Goal: Task Accomplishment & Management: Complete application form

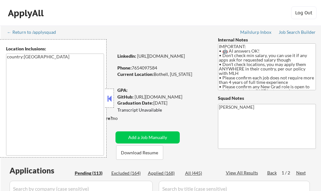
select select ""pending""
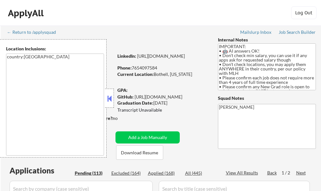
select select ""pending""
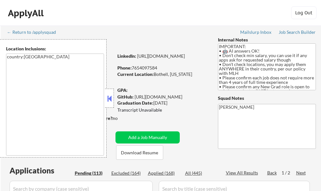
select select ""pending""
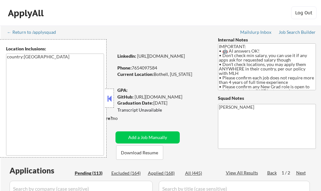
select select ""pending""
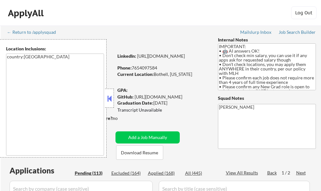
select select ""pending""
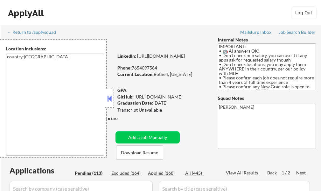
select select ""pending""
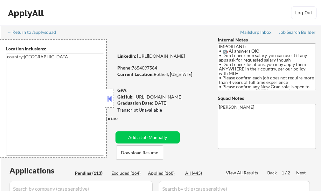
select select ""pending""
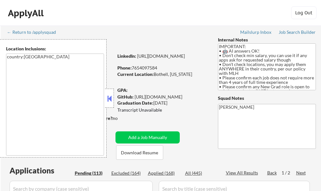
select select ""pending""
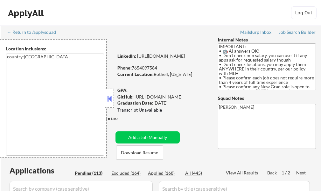
select select ""pending""
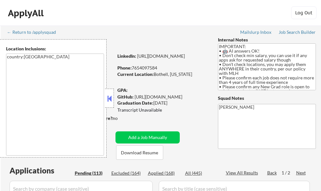
select select ""pending""
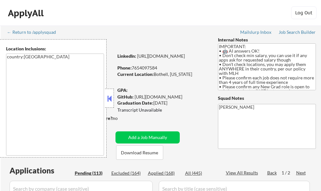
select select ""pending""
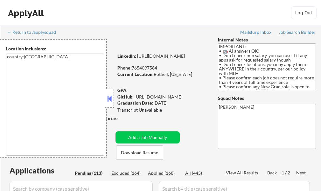
select select ""pending""
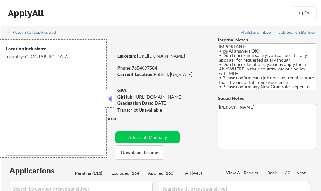
select select ""pending""
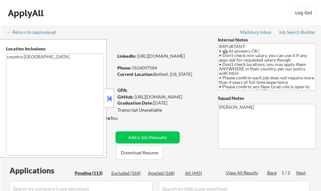
select select ""pending""
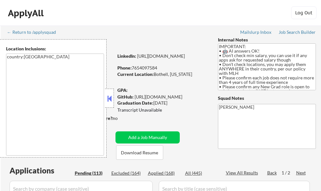
select select ""pending""
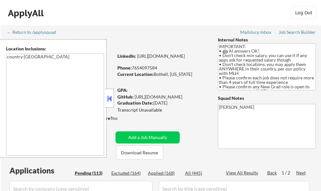
select select ""pending""
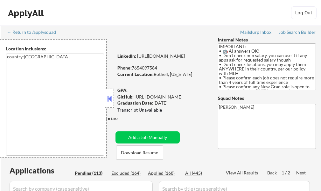
select select ""pending""
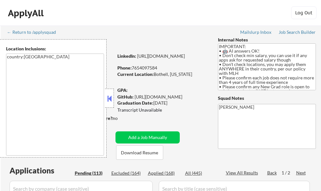
select select ""pending""
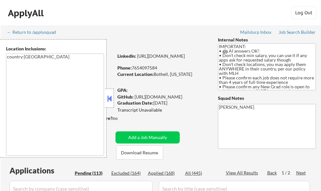
select select ""pending""
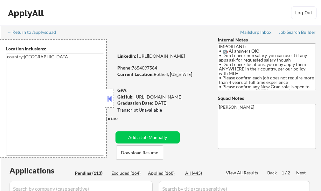
select select ""pending""
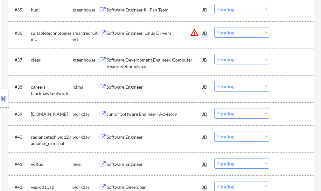
scroll to position [1019, 0]
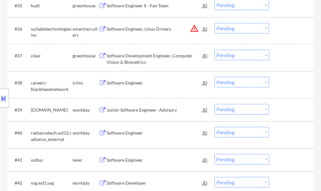
click at [118, 109] on div "Junior Software Engineer- Advisory" at bounding box center [155, 110] width 96 height 6
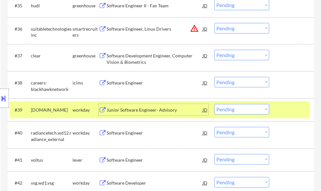
click at [275, 106] on div "#39 qualys.wd5.careers workday Junior Software Engineer- Advisory JD Choose an …" at bounding box center [160, 109] width 301 height 17
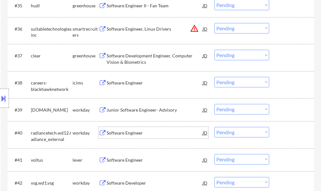
click at [118, 134] on div "Software Engineer" at bounding box center [155, 133] width 96 height 6
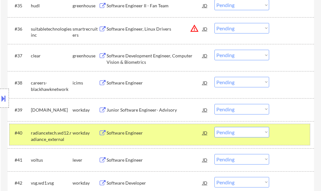
click at [297, 132] on div at bounding box center [293, 132] width 28 height 11
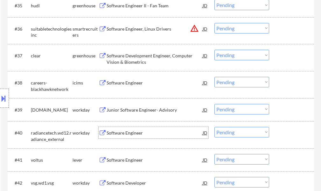
click at [139, 134] on div "Software Engineer" at bounding box center [155, 133] width 96 height 6
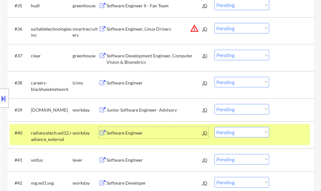
click at [224, 131] on select "Choose an option... Pending Applied Excluded (Questions) Excluded (Expired) Exc…" at bounding box center [242, 132] width 55 height 11
click at [215, 127] on select "Choose an option... Pending Applied Excluded (Questions) Excluded (Expired) Exc…" at bounding box center [242, 132] width 55 height 11
click at [273, 133] on div "#40 radiancetech.wd12.radiance_external workday Software Engineer JD Choose an …" at bounding box center [160, 134] width 301 height 21
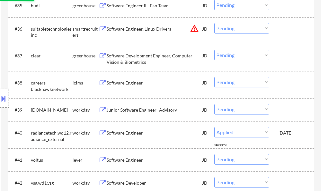
select select ""pending""
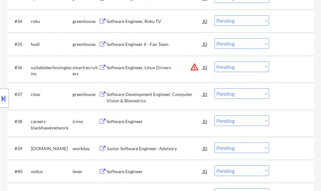
scroll to position [988, 0]
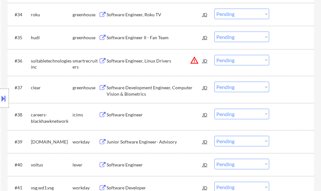
click at [153, 142] on div "Junior Software Engineer- Advisory" at bounding box center [155, 142] width 96 height 6
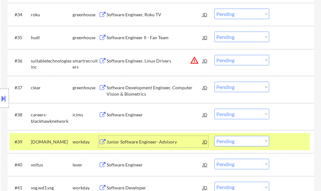
click at [274, 144] on div "#39 qualys.wd5.careers workday Junior Software Engineer- Advisory JD Choose an …" at bounding box center [160, 141] width 301 height 17
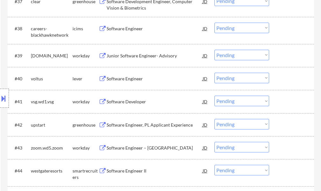
scroll to position [1083, 0]
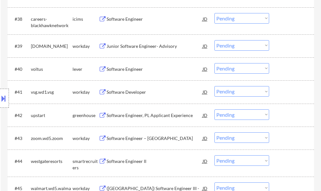
click at [119, 90] on div "Software Developer" at bounding box center [155, 92] width 96 height 6
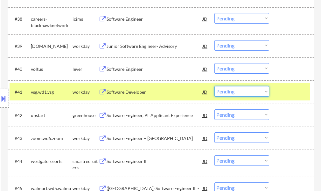
click at [232, 93] on select "Choose an option... Pending Applied Excluded (Questions) Excluded (Expired) Exc…" at bounding box center [242, 91] width 55 height 11
click at [215, 86] on select "Choose an option... Pending Applied Excluded (Questions) Excluded (Expired) Exc…" at bounding box center [242, 91] width 55 height 11
click at [277, 94] on div "#41 vsg.wd1.vsg workday Software Developer JD Choose an option... Pending Appli…" at bounding box center [160, 91] width 301 height 17
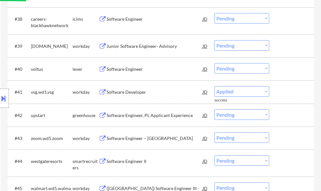
select select ""pending""
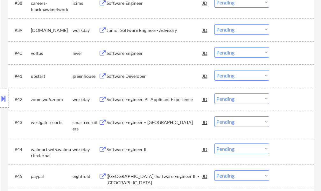
scroll to position [1115, 0]
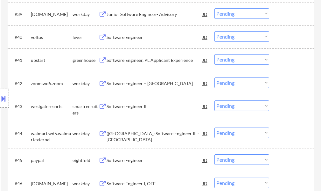
click at [141, 85] on div "Software Engineer – Java" at bounding box center [155, 83] width 96 height 6
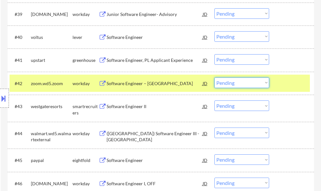
click at [233, 85] on select "Choose an option... Pending Applied Excluded (Questions) Excluded (Expired) Exc…" at bounding box center [242, 82] width 55 height 11
click at [215, 77] on select "Choose an option... Pending Applied Excluded (Questions) Excluded (Expired) Exc…" at bounding box center [242, 82] width 55 height 11
select select ""pending""
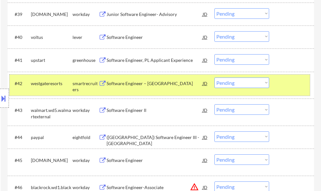
click at [293, 87] on div at bounding box center [293, 82] width 28 height 11
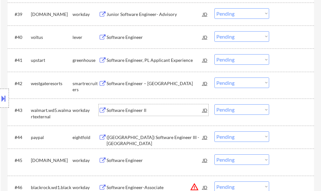
click at [125, 111] on div "Software Engineer II" at bounding box center [155, 110] width 96 height 6
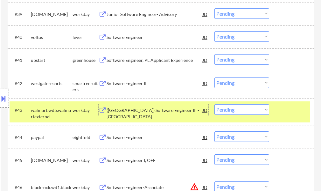
click at [236, 107] on select "Choose an option... Pending Applied Excluded (Questions) Excluded (Expired) Exc…" at bounding box center [242, 109] width 55 height 11
click at [215, 104] on select "Choose an option... Pending Applied Excluded (Questions) Excluded (Expired) Exc…" at bounding box center [242, 109] width 55 height 11
select select ""pending""
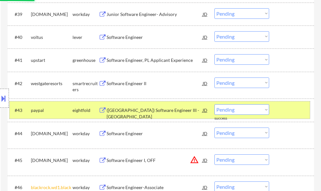
click at [280, 110] on div at bounding box center [293, 109] width 28 height 11
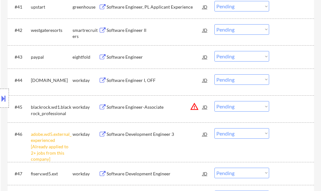
scroll to position [1179, 0]
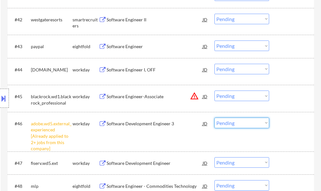
click at [238, 122] on select "Choose an option... Pending Applied Excluded (Questions) Excluded (Expired) Exc…" at bounding box center [242, 123] width 55 height 11
click at [215, 118] on select "Choose an option... Pending Applied Excluded (Questions) Excluded (Expired) Exc…" at bounding box center [242, 123] width 55 height 11
select select ""pending""
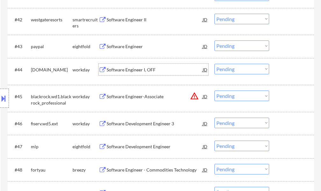
click at [148, 70] on div "Software Engineer I, OFF" at bounding box center [155, 70] width 96 height 6
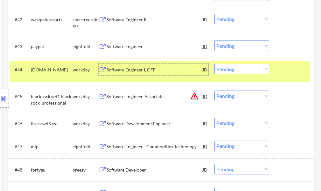
click at [231, 68] on select "Choose an option... Pending Applied Excluded (Questions) Excluded (Expired) Exc…" at bounding box center [242, 69] width 55 height 11
click at [215, 64] on select "Choose an option... Pending Applied Excluded (Questions) Excluded (Expired) Exc…" at bounding box center [242, 69] width 55 height 11
click at [277, 76] on div "#44 statestreet.wd1.global workday Software Engineer I, OFF JD Choose an option…" at bounding box center [160, 71] width 301 height 21
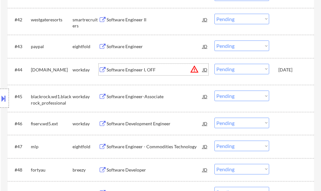
click at [134, 70] on div "Software Engineer I, OFF" at bounding box center [155, 70] width 96 height 6
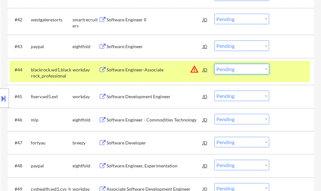
click at [229, 72] on select "Choose an option... Pending Applied Excluded (Questions) Excluded (Expired) Exc…" at bounding box center [242, 69] width 55 height 11
click at [215, 64] on select "Choose an option... Pending Applied Excluded (Questions) Excluded (Expired) Exc…" at bounding box center [242, 69] width 55 height 11
click at [274, 78] on div "#44 blackrock.wd1.blackrock_professional workday Software Engineer-Associate JD…" at bounding box center [160, 71] width 301 height 21
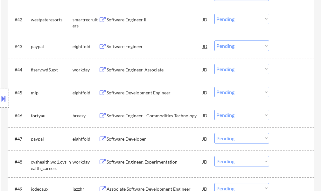
click at [0, 68] on div "Location Inclusions: country:US" at bounding box center [57, 98] width 114 height 118
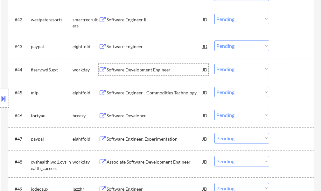
click at [121, 70] on div "Software Development Engineer" at bounding box center [155, 70] width 96 height 6
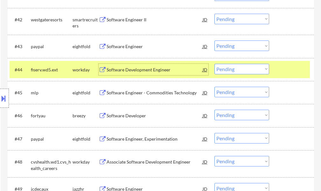
click at [231, 68] on select "Choose an option... Pending Applied Excluded (Questions) Excluded (Expired) Exc…" at bounding box center [242, 69] width 55 height 11
click at [215, 64] on select "Choose an option... Pending Applied Excluded (Questions) Excluded (Expired) Exc…" at bounding box center [242, 69] width 55 height 11
click at [279, 67] on div at bounding box center [293, 69] width 28 height 11
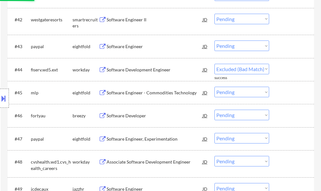
select select ""pending""
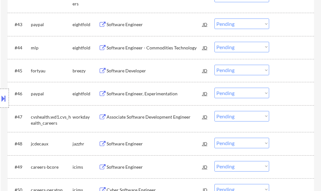
scroll to position [1211, 0]
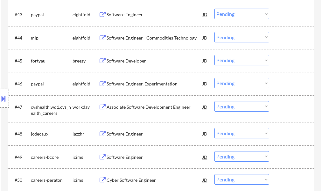
click at [140, 104] on div "Associate Software Development Engineer" at bounding box center [155, 107] width 96 height 6
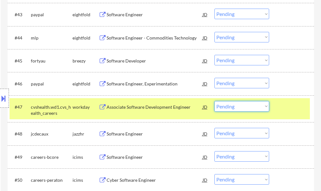
click at [256, 108] on select "Choose an option... Pending Applied Excluded (Questions) Excluded (Expired) Exc…" at bounding box center [242, 106] width 55 height 11
click at [215, 101] on select "Choose an option... Pending Applied Excluded (Questions) Excluded (Expired) Exc…" at bounding box center [242, 106] width 55 height 11
click at [280, 107] on div at bounding box center [293, 106] width 28 height 11
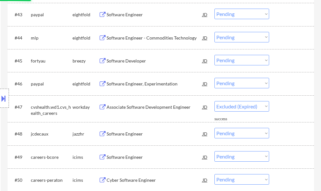
select select ""pending""
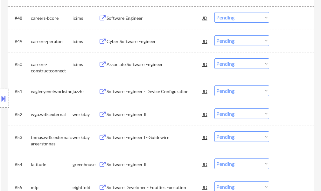
scroll to position [1338, 0]
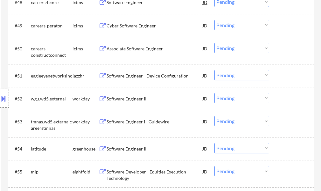
click at [144, 97] on div "Software Engineer II" at bounding box center [155, 99] width 96 height 6
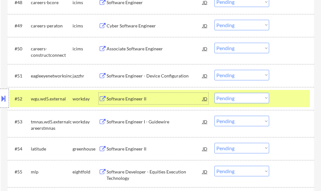
click at [233, 97] on select "Choose an option... Pending Applied Excluded (Questions) Excluded (Expired) Exc…" at bounding box center [242, 98] width 55 height 11
click at [215, 93] on select "Choose an option... Pending Applied Excluded (Questions) Excluded (Expired) Exc…" at bounding box center [242, 98] width 55 height 11
click at [286, 99] on div at bounding box center [293, 98] width 28 height 11
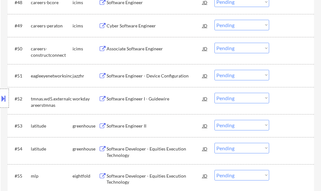
click at [136, 99] on div "Software Engineer I - Guidewire" at bounding box center [155, 99] width 96 height 6
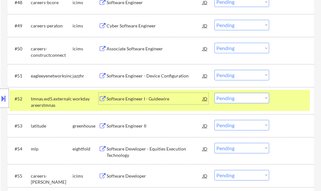
click at [233, 95] on select "Choose an option... Pending Applied Excluded (Questions) Excluded (Expired) Exc…" at bounding box center [242, 98] width 55 height 11
click at [215, 93] on select "Choose an option... Pending Applied Excluded (Questions) Excluded (Expired) Exc…" at bounding box center [242, 98] width 55 height 11
click at [295, 102] on div at bounding box center [293, 98] width 28 height 11
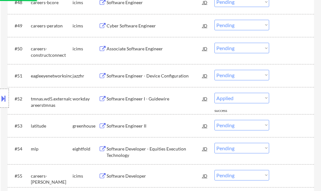
select select ""pending""
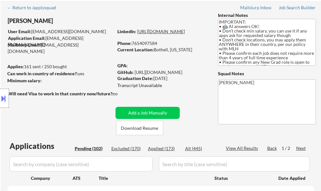
scroll to position [0, 0]
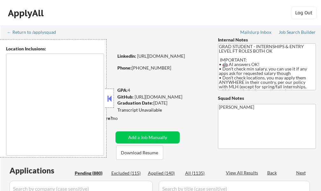
type textarea "country:[GEOGRAPHIC_DATA]"
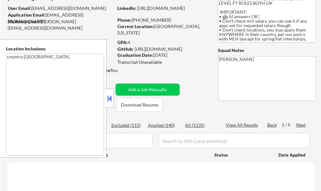
scroll to position [64, 0]
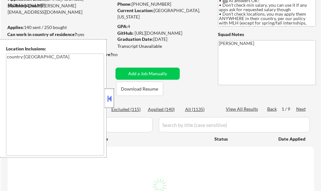
click at [113, 101] on div at bounding box center [109, 98] width 9 height 19
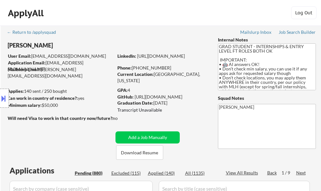
scroll to position [96, 0]
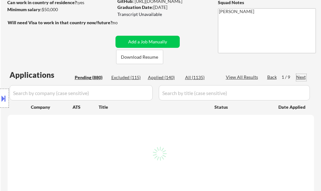
click at [303, 75] on div "Next" at bounding box center [302, 77] width 10 height 6
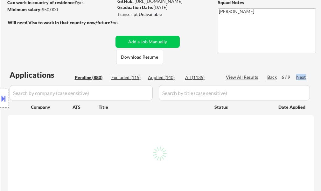
click at [303, 75] on div "Next" at bounding box center [302, 77] width 10 height 6
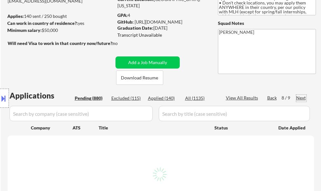
scroll to position [64, 0]
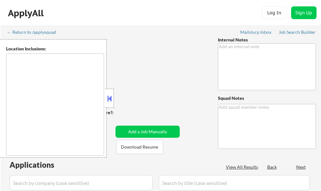
type textarea "GRAD STUDENT - INTERNSHIPS & ENTRY LEVEL FT ROLES BOTH OK IMPORTANT: • 🤖 AI ans…"
type textarea "[PERSON_NAME]"
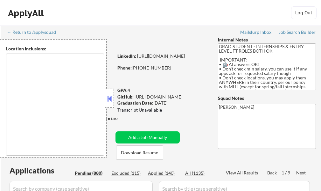
type textarea "country:[GEOGRAPHIC_DATA]"
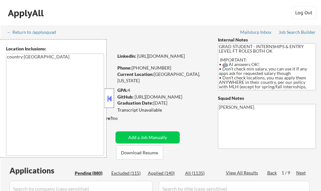
click at [112, 104] on div at bounding box center [109, 98] width 9 height 19
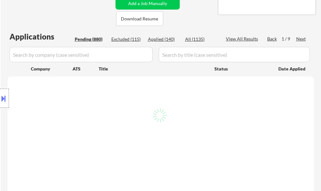
scroll to position [127, 0]
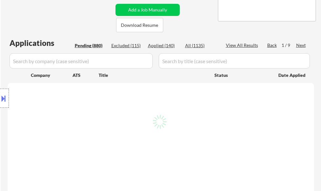
select select ""pending""
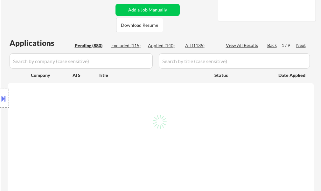
select select ""pending""
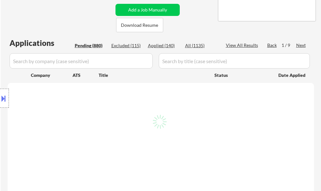
select select ""pending""
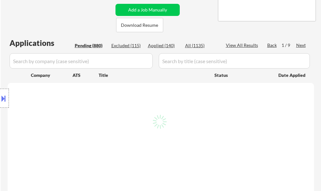
select select ""pending""
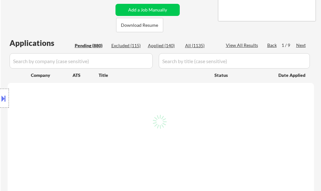
select select ""pending""
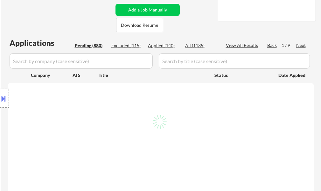
select select ""pending""
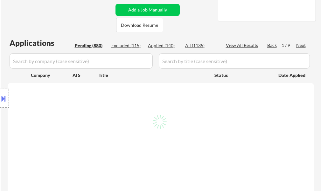
select select ""pending""
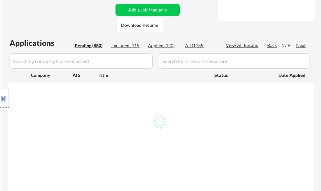
select select ""pending""
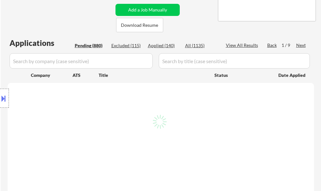
select select ""pending""
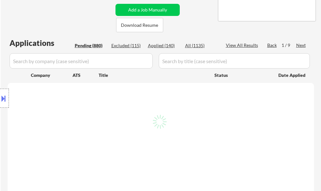
select select ""pending""
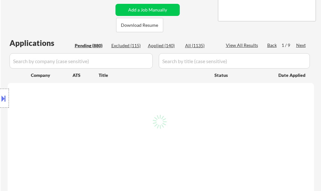
select select ""pending""
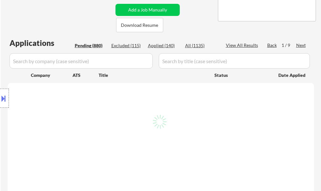
select select ""pending""
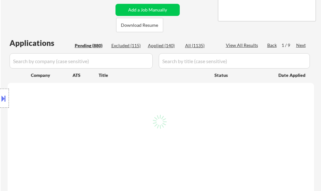
select select ""pending""
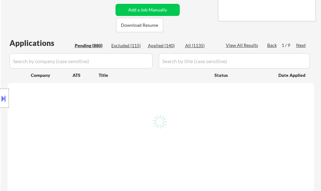
select select ""pending""
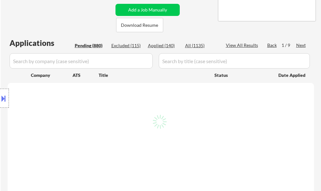
select select ""pending""
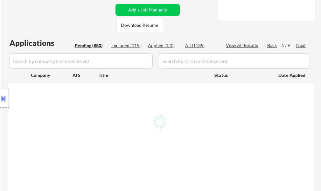
select select ""pending""
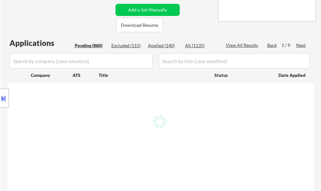
select select ""pending""
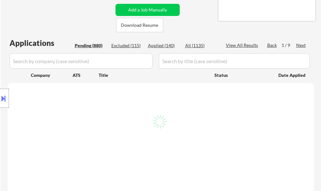
select select ""pending""
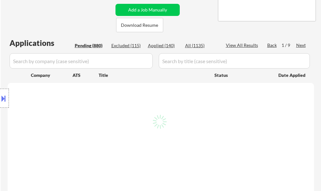
select select ""pending""
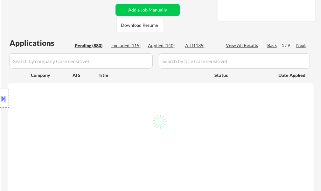
select select ""pending""
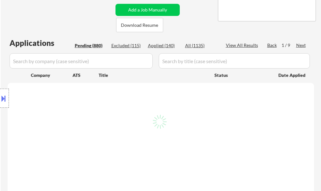
select select ""pending""
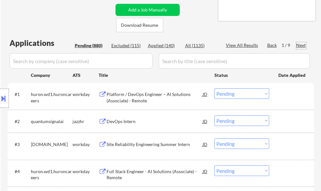
click at [304, 47] on div "Next" at bounding box center [302, 45] width 10 height 6
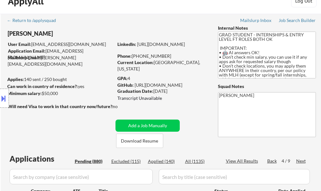
scroll to position [0, 0]
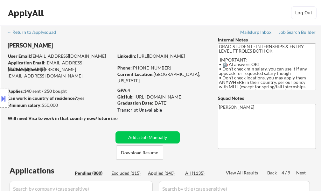
click at [304, 171] on div "Next" at bounding box center [302, 172] width 10 height 6
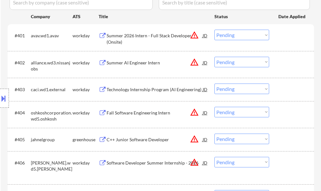
scroll to position [96, 0]
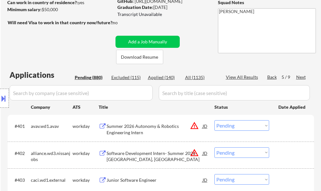
click at [303, 78] on div "Next" at bounding box center [302, 77] width 10 height 6
click at [299, 78] on div "Next" at bounding box center [302, 77] width 10 height 6
click at [298, 78] on div "Next" at bounding box center [302, 77] width 10 height 6
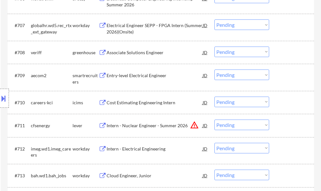
scroll to position [350, 0]
click at [147, 72] on div "Entry-level Electrical Engineer" at bounding box center [155, 74] width 96 height 11
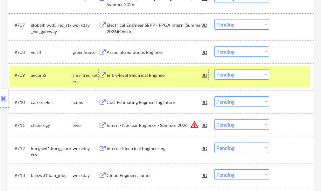
click at [222, 75] on select "Choose an option... Pending Applied Excluded (Questions) Excluded (Expired) Exc…" at bounding box center [242, 74] width 55 height 11
click at [215, 69] on select "Choose an option... Pending Applied Excluded (Questions) Excluded (Expired) Exc…" at bounding box center [242, 74] width 55 height 11
click at [288, 76] on div at bounding box center [293, 74] width 28 height 11
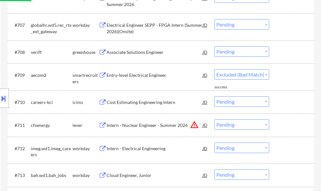
select select ""pending""
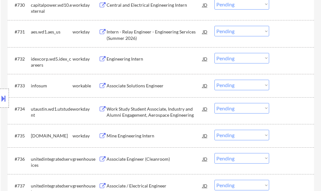
scroll to position [956, 0]
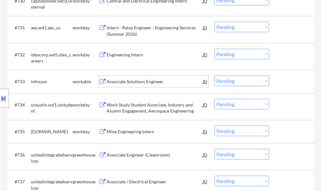
click at [145, 83] on div "Associate Solutions Engineer" at bounding box center [155, 81] width 96 height 6
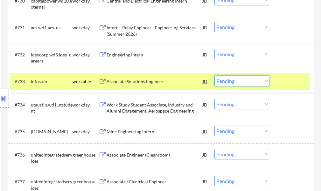
click at [230, 79] on select "Choose an option... Pending Applied Excluded (Questions) Excluded (Expired) Exc…" at bounding box center [242, 81] width 55 height 11
click at [215, 76] on select "Choose an option... Pending Applied Excluded (Questions) Excluded (Expired) Exc…" at bounding box center [242, 81] width 55 height 11
select select ""pending""
click at [278, 80] on div "#733 infosum workable Associate Solutions Engineer JD warning_amber Choose an o…" at bounding box center [160, 81] width 301 height 17
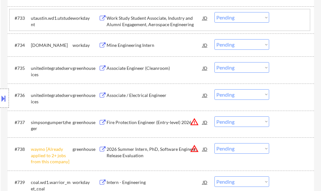
scroll to position [1019, 0]
click at [227, 151] on select "Choose an option... Pending Applied Excluded (Questions) Excluded (Expired) Exc…" at bounding box center [242, 148] width 55 height 11
click at [215, 143] on select "Choose an option... Pending Applied Excluded (Questions) Excluded (Expired) Exc…" at bounding box center [242, 148] width 55 height 11
select select ""pending""
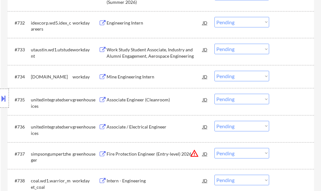
scroll to position [956, 0]
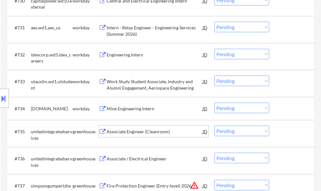
click at [133, 128] on div "Associate Engineer (Cleanroom)" at bounding box center [155, 131] width 96 height 11
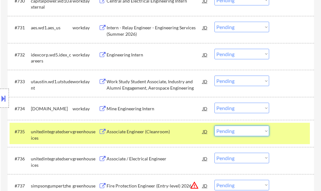
click at [248, 133] on select "Choose an option... Pending Applied Excluded (Questions) Excluded (Expired) Exc…" at bounding box center [242, 131] width 55 height 11
click at [215, 126] on select "Choose an option... Pending Applied Excluded (Questions) Excluded (Expired) Exc…" at bounding box center [242, 131] width 55 height 11
click at [280, 130] on div at bounding box center [293, 131] width 28 height 11
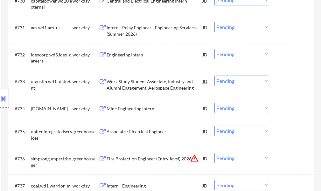
click at [241, 129] on select "Choose an option... Pending Applied Excluded (Questions) Excluded (Expired) Exc…" at bounding box center [242, 131] width 55 height 11
click at [215, 126] on select "Choose an option... Pending Applied Excluded (Questions) Excluded (Expired) Exc…" at bounding box center [242, 131] width 55 height 11
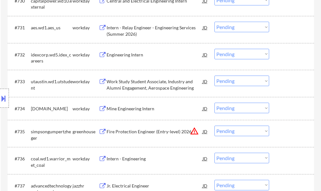
click at [232, 133] on select "Choose an option... Pending Applied Excluded (Questions) Excluded (Expired) Exc…" at bounding box center [242, 131] width 55 height 11
click at [215, 126] on select "Choose an option... Pending Applied Excluded (Questions) Excluded (Expired) Exc…" at bounding box center [242, 131] width 55 height 11
select select ""pending""
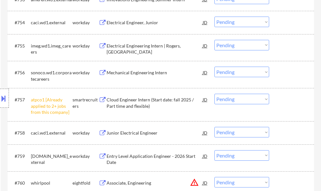
scroll to position [1561, 0]
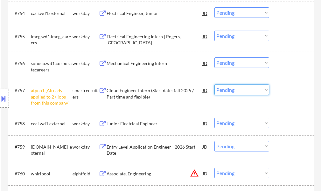
click at [242, 90] on select "Choose an option... Pending Applied Excluded (Questions) Excluded (Expired) Exc…" at bounding box center [242, 89] width 55 height 11
click at [215, 84] on select "Choose an option... Pending Applied Excluded (Questions) Excluded (Expired) Exc…" at bounding box center [242, 89] width 55 height 11
select select ""pending""
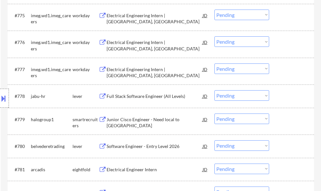
scroll to position [2103, 0]
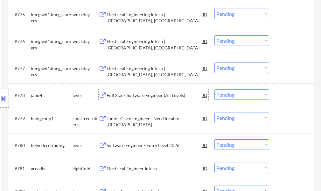
click at [166, 98] on div "Full Stack Software Engineer (All Levels)" at bounding box center [155, 95] width 96 height 6
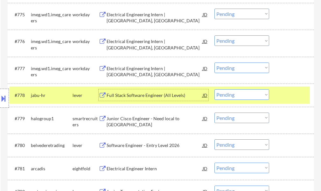
click at [283, 89] on div "#778 jabu-hr lever Full Stack Software Engineer (All Levels) JD warning_amber C…" at bounding box center [160, 94] width 301 height 17
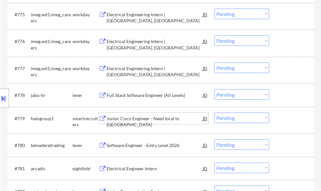
click at [143, 123] on div "Junior Cisco Engineer - Need local to GA" at bounding box center [155, 117] width 96 height 11
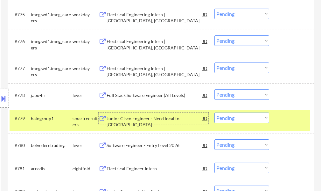
click at [247, 120] on select "Choose an option... Pending Applied Excluded (Questions) Excluded (Expired) Exc…" at bounding box center [242, 117] width 55 height 11
click at [215, 112] on select "Choose an option... Pending Applied Excluded (Questions) Excluded (Expired) Exc…" at bounding box center [242, 117] width 55 height 11
click at [292, 118] on div at bounding box center [293, 117] width 28 height 11
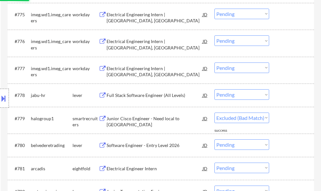
select select ""pending""
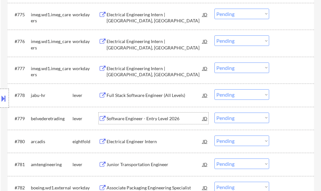
click at [160, 121] on div "Software Engineer - Entry Level 2026" at bounding box center [155, 118] width 96 height 6
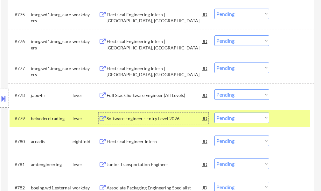
click at [292, 116] on div at bounding box center [293, 117] width 28 height 11
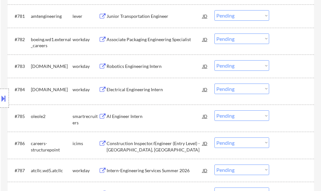
scroll to position [2262, 0]
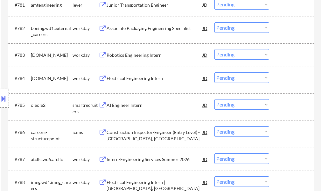
click at [139, 107] on div "AI Engineer Intern" at bounding box center [155, 105] width 96 height 6
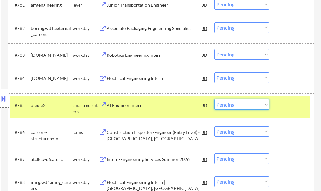
click at [234, 104] on select "Choose an option... Pending Applied Excluded (Questions) Excluded (Expired) Exc…" at bounding box center [242, 104] width 55 height 11
click at [215, 99] on select "Choose an option... Pending Applied Excluded (Questions) Excluded (Expired) Exc…" at bounding box center [242, 104] width 55 height 11
click at [284, 108] on div at bounding box center [293, 104] width 28 height 11
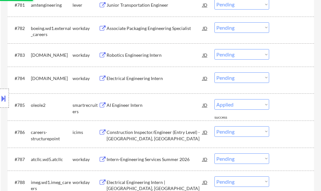
select select ""pending""
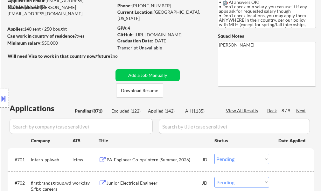
scroll to position [64, 0]
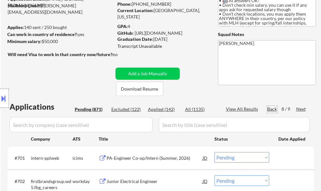
click at [270, 111] on div "Back" at bounding box center [273, 109] width 10 height 6
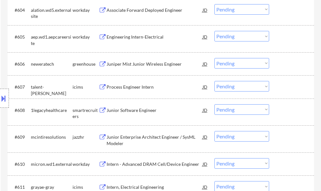
scroll to position [350, 0]
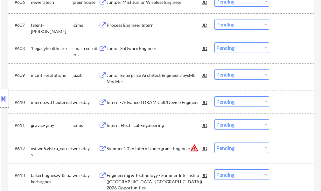
click at [139, 51] on div "Junior Software Engineer" at bounding box center [155, 48] width 96 height 6
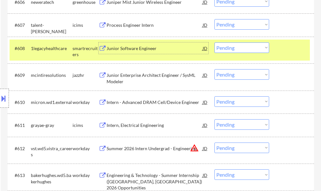
click at [229, 47] on select "Choose an option... Pending Applied Excluded (Questions) Excluded (Expired) Exc…" at bounding box center [242, 47] width 55 height 11
click at [215, 42] on select "Choose an option... Pending Applied Excluded (Questions) Excluded (Expired) Exc…" at bounding box center [242, 47] width 55 height 11
click at [284, 53] on div at bounding box center [293, 47] width 28 height 11
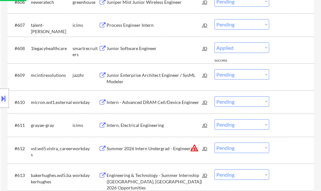
select select ""pending""
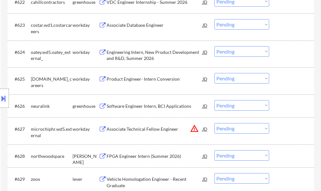
scroll to position [796, 0]
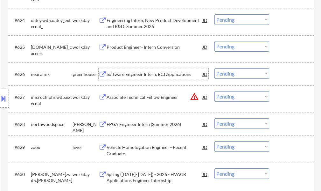
click at [162, 76] on div "Software Engineer Intern, BCI Applications" at bounding box center [155, 74] width 96 height 6
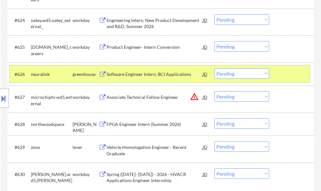
click at [295, 76] on div at bounding box center [293, 73] width 28 height 11
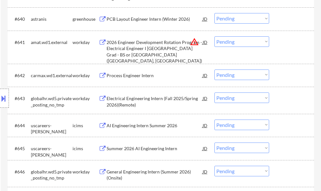
scroll to position [1274, 0]
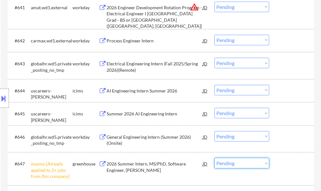
click at [249, 163] on select "Choose an option... Pending Applied Excluded (Questions) Excluded (Expired) Exc…" at bounding box center [242, 163] width 55 height 11
click at [215, 158] on select "Choose an option... Pending Applied Excluded (Questions) Excluded (Expired) Exc…" at bounding box center [242, 163] width 55 height 11
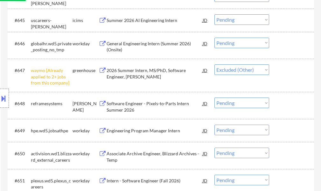
scroll to position [1370, 0]
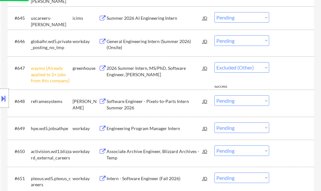
select select ""pending""
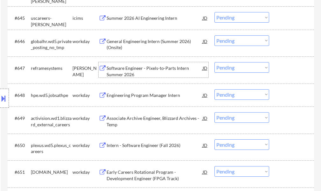
click at [144, 74] on div "Software Engineer - Pixels-to-Parts Intern Summer 2026" at bounding box center [155, 71] width 96 height 12
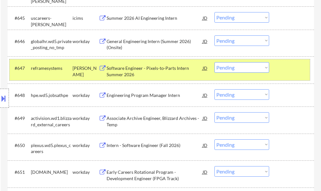
click at [293, 71] on div at bounding box center [293, 67] width 28 height 11
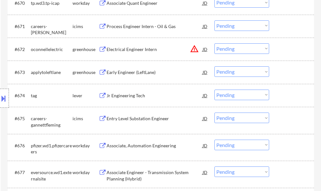
scroll to position [2039, 0]
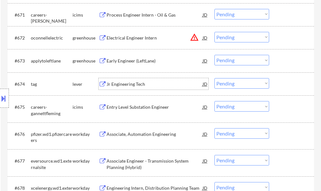
click at [132, 87] on div "Jr Engineering Tech" at bounding box center [155, 84] width 96 height 6
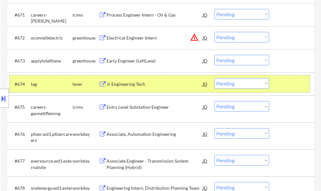
click at [273, 83] on div "#674 tag lever Jr Engineering Tech JD warning_amber Choose an option... Pending…" at bounding box center [160, 83] width 301 height 17
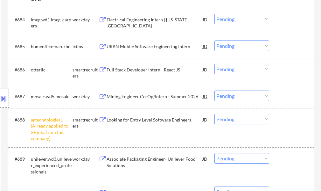
scroll to position [2358, 0]
click at [239, 119] on select "Choose an option... Pending Applied Excluded (Questions) Excluded (Expired) Exc…" at bounding box center [242, 118] width 55 height 11
click at [215, 113] on select "Choose an option... Pending Applied Excluded (Questions) Excluded (Expired) Exc…" at bounding box center [242, 118] width 55 height 11
select select ""pending""
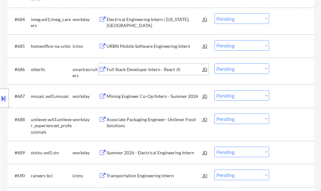
click at [156, 73] on div "Full Stack Developer Intern - React JS" at bounding box center [155, 68] width 96 height 11
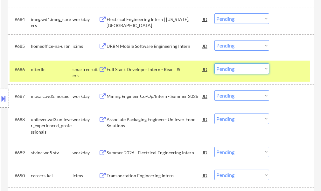
click at [238, 70] on select "Choose an option... Pending Applied Excluded (Questions) Excluded (Expired) Exc…" at bounding box center [242, 68] width 55 height 11
click at [215, 63] on select "Choose an option... Pending Applied Excluded (Questions) Excluded (Expired) Exc…" at bounding box center [242, 68] width 55 height 11
click at [287, 75] on div "#686 otterllc smartrecruiters Full Stack Developer Intern - React JS JD Choose …" at bounding box center [160, 71] width 301 height 21
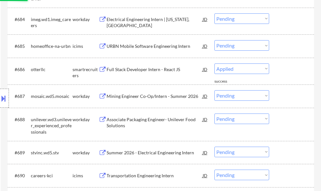
select select ""pending""
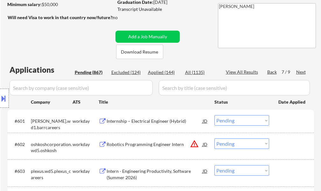
scroll to position [0, 0]
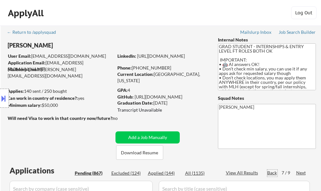
click at [272, 174] on div "Back" at bounding box center [273, 172] width 10 height 6
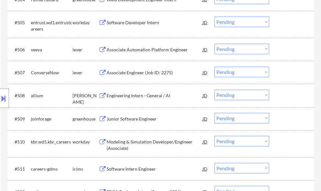
scroll to position [319, 0]
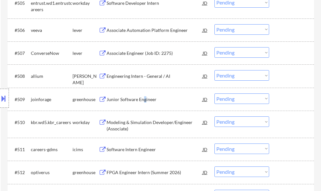
click at [145, 96] on div "Junior Software Engineer" at bounding box center [155, 99] width 96 height 6
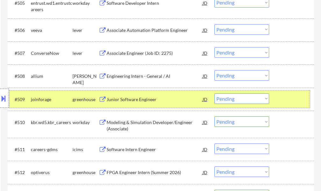
click at [276, 99] on div "#509 joinforage greenhouse Junior Software Engineer JD Choose an option... Pend…" at bounding box center [160, 98] width 301 height 17
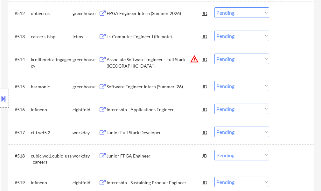
scroll to position [478, 0]
click at [159, 91] on div "Software Engineer Intern (Summer '26)" at bounding box center [155, 85] width 96 height 11
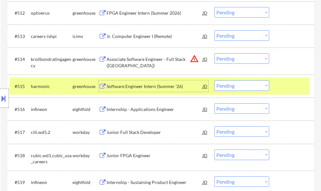
click at [285, 89] on div at bounding box center [293, 85] width 28 height 11
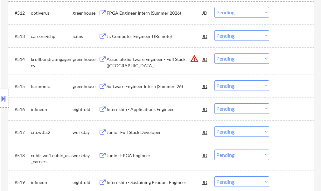
scroll to position [542, 0]
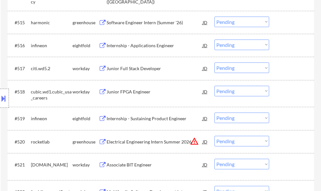
click at [150, 74] on div "Junior Full Stack Developer" at bounding box center [155, 67] width 96 height 11
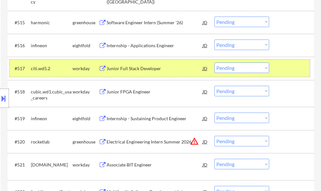
click at [287, 67] on div at bounding box center [293, 67] width 28 height 11
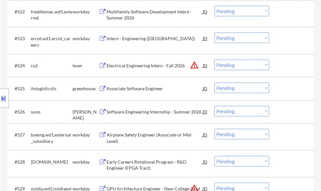
scroll to position [733, 0]
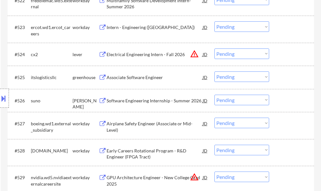
click at [149, 78] on div "Associate Software Engineer" at bounding box center [155, 77] width 96 height 6
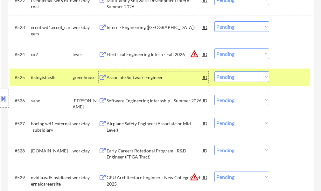
click at [224, 77] on select "Choose an option... Pending Applied Excluded (Questions) Excluded (Expired) Exc…" at bounding box center [242, 76] width 55 height 11
click at [215, 71] on select "Choose an option... Pending Applied Excluded (Questions) Excluded (Expired) Exc…" at bounding box center [242, 76] width 55 height 11
click at [277, 79] on div "#525 itslogisticsllc greenhouse Associate Software Engineer JD Choose an option…" at bounding box center [160, 76] width 301 height 17
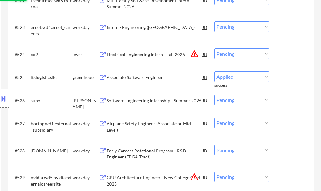
select select ""pending""
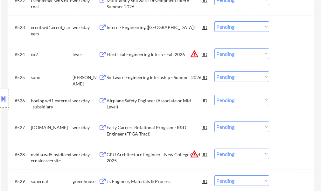
click at [148, 80] on div "Software Engineering Internship - Summer 2026" at bounding box center [155, 77] width 96 height 6
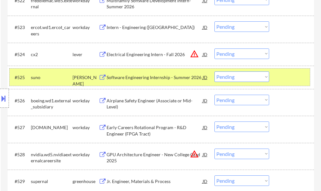
click at [278, 77] on div "#525 suno ashby Software Engineering Internship - Summer 2026 JD Choose an opti…" at bounding box center [160, 76] width 301 height 17
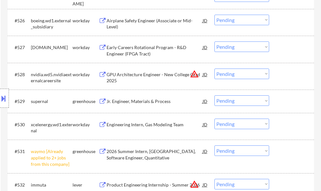
scroll to position [828, 0]
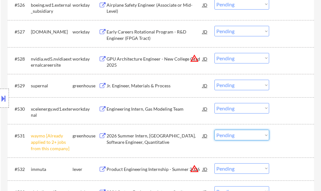
click at [232, 137] on select "Choose an option... Pending Applied Excluded (Questions) Excluded (Expired) Exc…" at bounding box center [242, 135] width 55 height 11
click at [215, 130] on select "Choose an option... Pending Applied Excluded (Questions) Excluded (Expired) Exc…" at bounding box center [242, 135] width 55 height 11
select select ""pending""
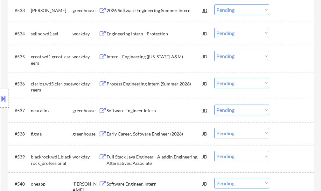
scroll to position [1019, 0]
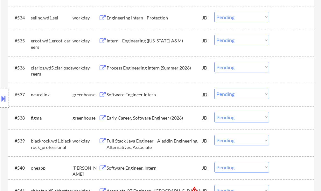
click at [129, 96] on div "Software Engineer Intern" at bounding box center [155, 94] width 96 height 6
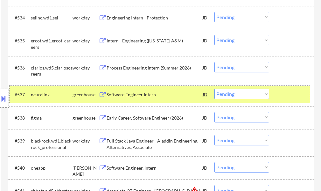
click at [280, 97] on div at bounding box center [293, 94] width 28 height 11
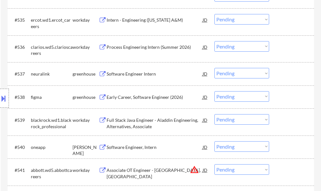
scroll to position [1051, 0]
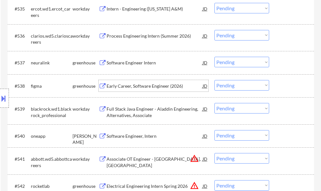
click at [162, 87] on div "Early Career, Software Engineer (2026)" at bounding box center [155, 86] width 96 height 6
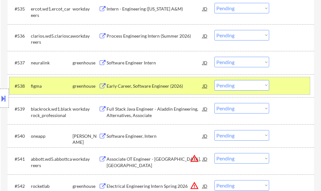
click at [273, 84] on div "#538 figma greenhouse Early Career, Software Engineer (2026) JD warning_amber C…" at bounding box center [160, 85] width 301 height 17
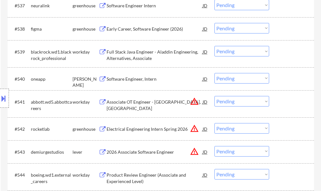
scroll to position [1115, 0]
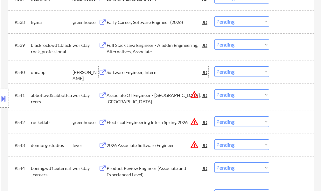
click at [137, 75] on div "Software Engineer, Intern" at bounding box center [155, 72] width 96 height 6
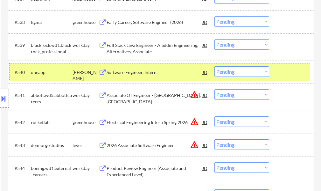
click at [285, 75] on div at bounding box center [293, 71] width 28 height 11
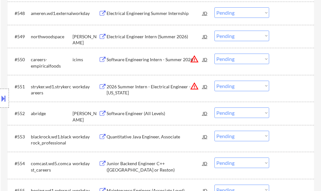
scroll to position [1402, 0]
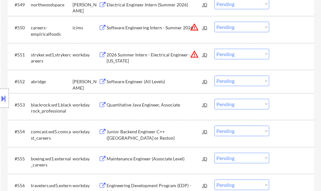
click at [143, 79] on div "Software Engineer (All Levels)" at bounding box center [155, 81] width 96 height 6
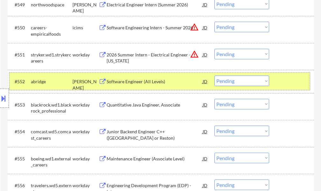
click at [298, 83] on div at bounding box center [293, 81] width 28 height 11
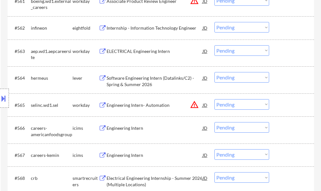
scroll to position [1720, 0]
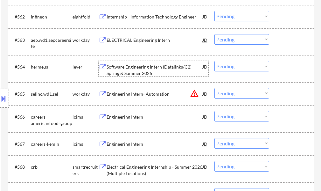
click at [129, 66] on div "Software Engineering Intern (Datalinks/C2) - Spring & Summer 2026" at bounding box center [155, 70] width 96 height 12
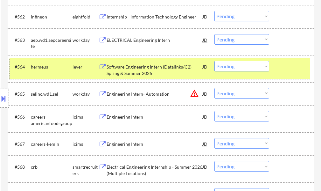
click at [287, 73] on div "#564 hermeus lever Software Engineering Intern (Datalinks/C2) - Spring & Summer…" at bounding box center [160, 68] width 301 height 21
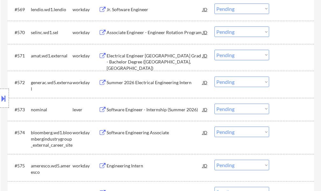
scroll to position [1911, 0]
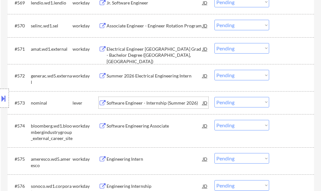
click at [170, 100] on div "Software Engineer - Internship (Summer 2026)" at bounding box center [155, 103] width 96 height 6
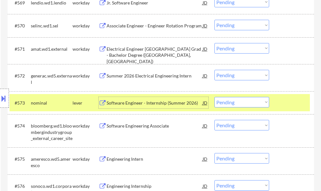
click at [284, 101] on div at bounding box center [293, 102] width 28 height 11
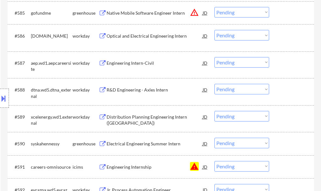
scroll to position [2358, 0]
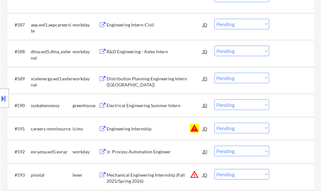
click at [236, 129] on select "Choose an option... Pending Applied Excluded (Questions) Excluded (Expired) Exc…" at bounding box center [242, 128] width 55 height 11
click at [215, 123] on select "Choose an option... Pending Applied Excluded (Questions) Excluded (Expired) Exc…" at bounding box center [242, 128] width 55 height 11
click at [278, 133] on div "#591 careers-omnisource icims Engineering Internship JD warning Choose an optio…" at bounding box center [160, 128] width 301 height 17
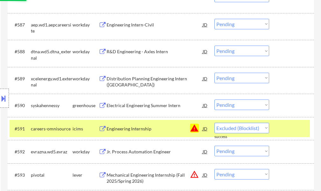
select select ""pending""
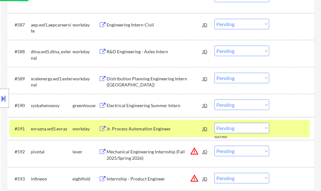
click at [284, 133] on div at bounding box center [293, 128] width 28 height 11
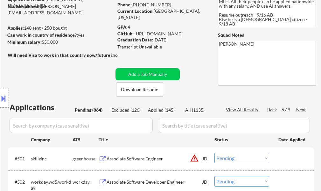
scroll to position [64, 0]
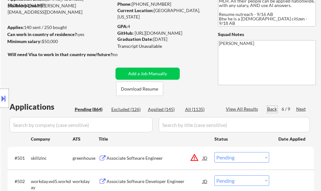
click at [276, 108] on div "Back" at bounding box center [273, 109] width 10 height 6
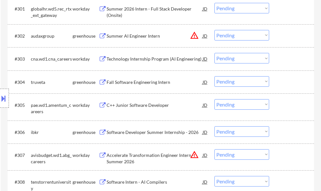
scroll to position [223, 0]
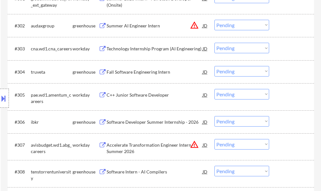
click at [164, 73] on div "Fall Software Engineering Intern" at bounding box center [155, 72] width 96 height 6
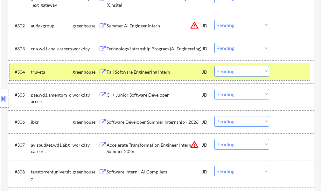
click at [299, 76] on div at bounding box center [293, 71] width 28 height 11
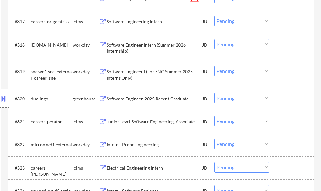
scroll to position [605, 0]
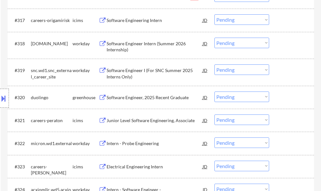
click at [137, 100] on div "Software Engineer, 2025 Recent Graduate" at bounding box center [155, 97] width 96 height 6
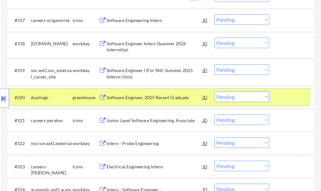
click at [289, 98] on div at bounding box center [293, 96] width 28 height 11
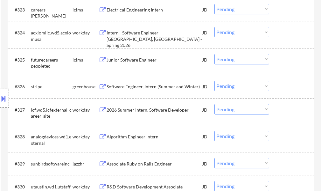
scroll to position [765, 0]
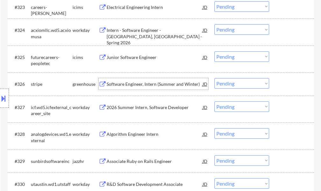
click at [152, 83] on div "Software Engineer, Intern (Summer and Winter)" at bounding box center [155, 84] width 96 height 6
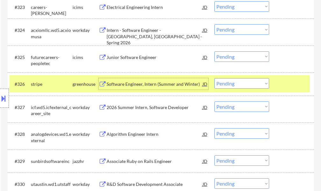
click at [282, 85] on div at bounding box center [293, 83] width 28 height 11
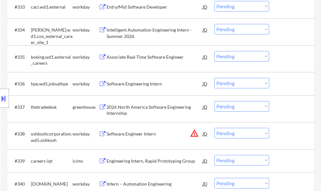
scroll to position [1019, 0]
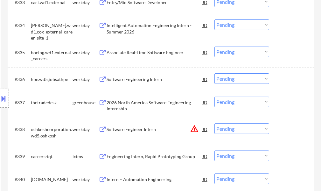
click at [155, 102] on div "2026 North America Software Engineering Internship" at bounding box center [155, 105] width 96 height 12
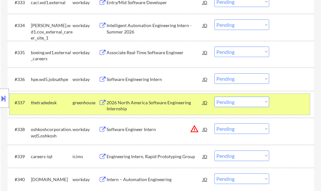
click at [276, 107] on div "#337 thetradedesk greenhouse 2026 North America Software Engineering Internship…" at bounding box center [160, 104] width 301 height 21
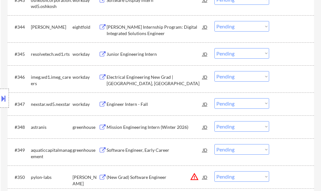
scroll to position [1274, 0]
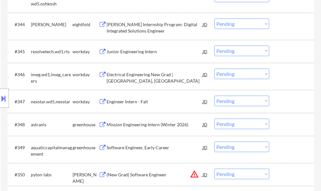
click at [158, 143] on div "Software Engineer, Early Career" at bounding box center [155, 146] width 96 height 11
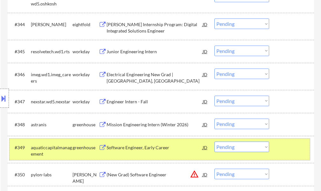
click at [281, 149] on div at bounding box center [293, 146] width 28 height 11
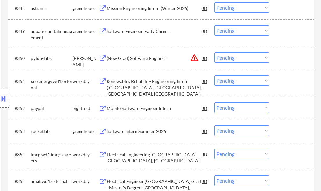
scroll to position [1402, 0]
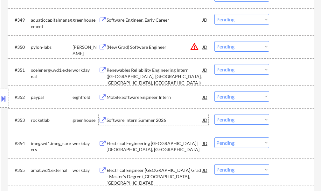
click at [137, 122] on div "Software Intern Summer 2026" at bounding box center [155, 120] width 96 height 6
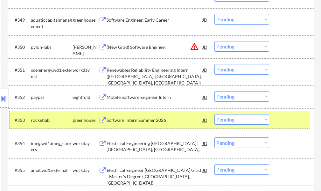
click at [291, 121] on div at bounding box center [293, 119] width 28 height 11
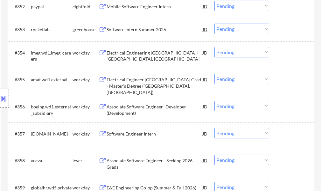
scroll to position [1529, 0]
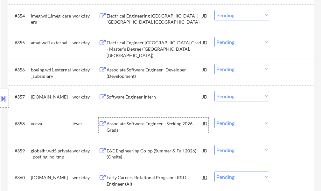
click at [135, 125] on div "Associate Software Engineer - Seeking 2026 Grads" at bounding box center [155, 126] width 96 height 12
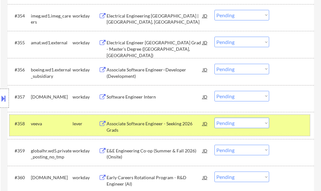
click at [294, 126] on div at bounding box center [293, 123] width 28 height 11
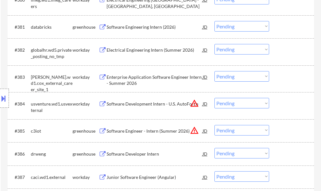
scroll to position [2262, 0]
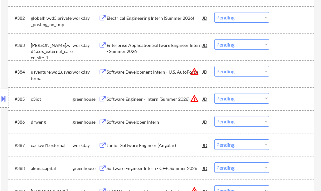
click at [126, 118] on div "Software Developer Intern" at bounding box center [155, 121] width 96 height 11
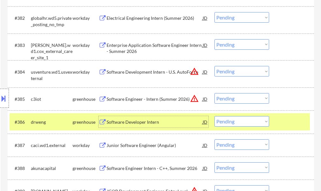
click at [234, 122] on select "Choose an option... Pending Applied Excluded (Questions) Excluded (Expired) Exc…" at bounding box center [242, 121] width 55 height 11
click at [215, 116] on select "Choose an option... Pending Applied Excluded (Questions) Excluded (Expired) Exc…" at bounding box center [242, 121] width 55 height 11
click at [286, 121] on div at bounding box center [293, 121] width 28 height 11
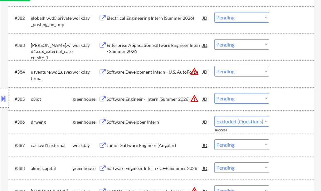
select select ""pending""
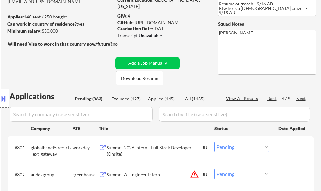
scroll to position [58, 0]
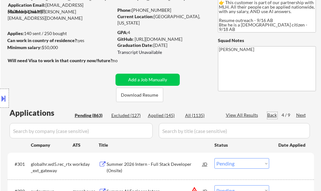
click at [272, 116] on div "Back" at bounding box center [273, 115] width 10 height 6
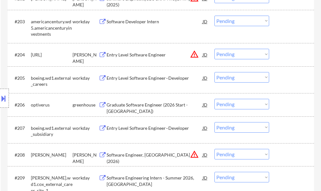
scroll to position [249, 0]
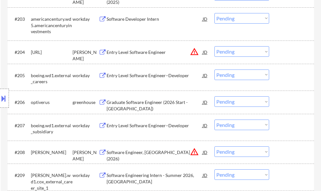
click at [143, 103] on div "Graduate Software Engineer (2026 Start - Austin)" at bounding box center [155, 105] width 96 height 12
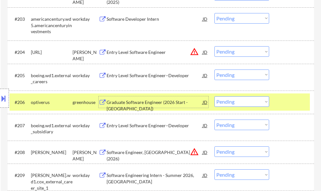
click at [296, 97] on div at bounding box center [293, 101] width 28 height 11
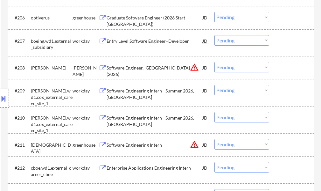
scroll to position [344, 0]
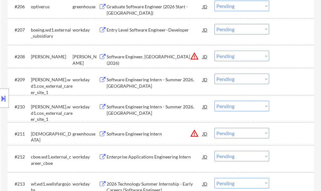
click at [153, 130] on div "Software Engineering Intern" at bounding box center [155, 133] width 96 height 11
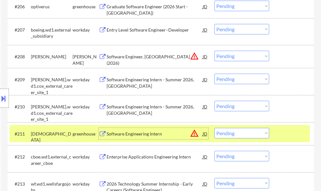
click at [278, 131] on div "#211 samsara greenhouse Software Engineering Intern JD warning_amber Choose an …" at bounding box center [160, 133] width 301 height 17
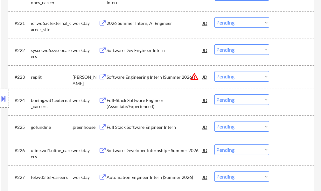
scroll to position [727, 0]
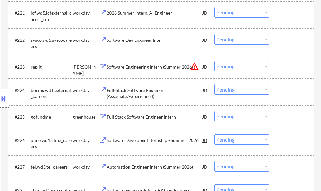
click at [131, 119] on div "Full Stack Software Engineer Intern" at bounding box center [155, 117] width 96 height 6
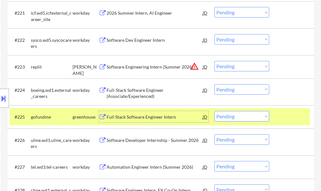
click at [285, 114] on div at bounding box center [293, 116] width 28 height 11
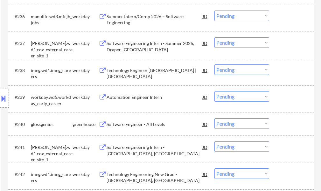
scroll to position [1141, 0]
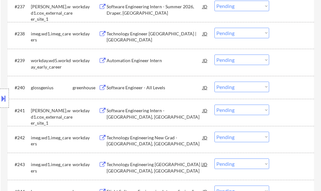
click at [139, 93] on div "Software Engineer - All Levels" at bounding box center [155, 87] width 96 height 11
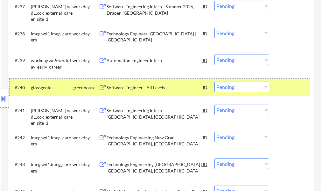
click at [285, 89] on div at bounding box center [293, 87] width 28 height 11
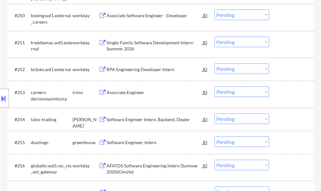
scroll to position [1491, 0]
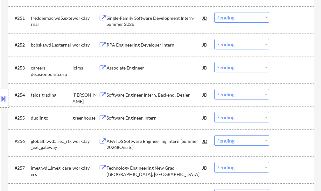
click at [134, 96] on div "Software Engineer Intern, Backend, Dealer" at bounding box center [155, 95] width 96 height 6
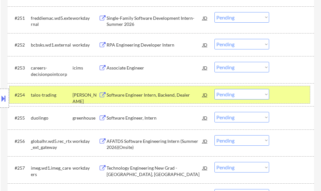
click at [296, 91] on div at bounding box center [293, 94] width 28 height 11
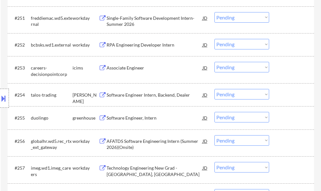
click at [135, 117] on div "Software Engineer, Intern" at bounding box center [155, 118] width 96 height 6
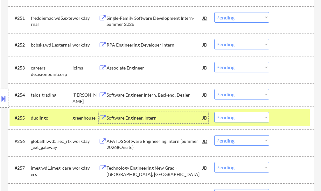
click at [289, 117] on div at bounding box center [293, 117] width 28 height 11
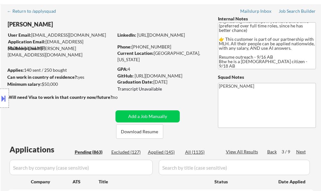
scroll to position [64, 0]
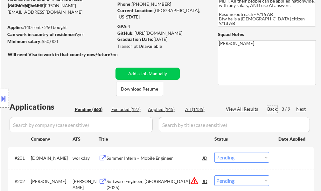
click at [271, 110] on div "Back" at bounding box center [273, 109] width 10 height 6
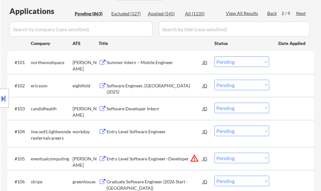
click at [139, 61] on div "Summer Intern – Mobile Engineer" at bounding box center [155, 62] width 96 height 6
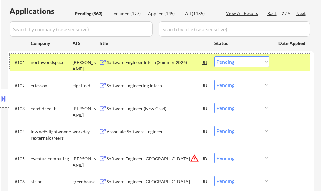
click at [284, 64] on div at bounding box center [293, 61] width 28 height 11
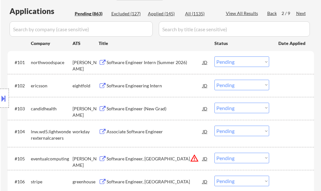
click at [131, 111] on div "Software Engineer (New Grad)" at bounding box center [155, 108] width 96 height 6
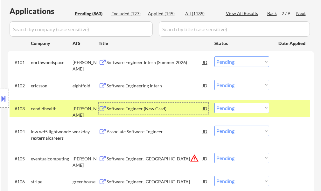
click at [279, 106] on div at bounding box center [293, 108] width 28 height 11
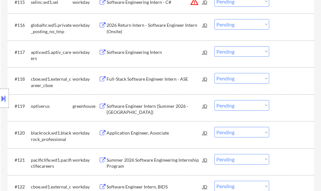
scroll to position [573, 0]
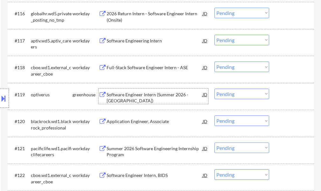
click at [132, 99] on div "Software Engineer Intern (Summer 2026 - Chicago)" at bounding box center [155, 97] width 96 height 12
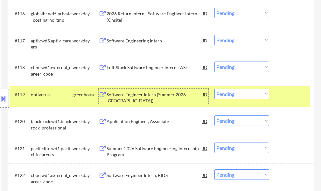
click at [283, 96] on div at bounding box center [293, 94] width 28 height 11
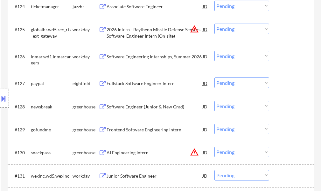
scroll to position [796, 0]
click at [121, 108] on div "Software Engineer (Junior & New Grad)" at bounding box center [155, 106] width 96 height 6
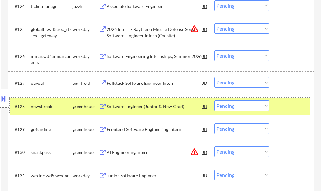
click at [288, 106] on div at bounding box center [293, 105] width 28 height 11
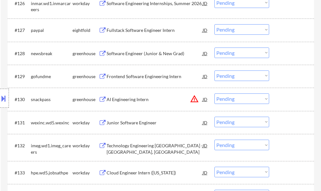
scroll to position [860, 0]
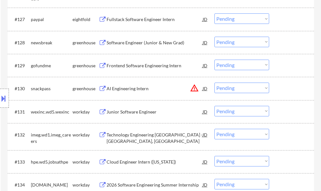
click at [138, 84] on div "AI Engineering Intern" at bounding box center [155, 88] width 96 height 11
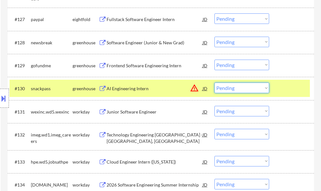
click at [248, 87] on select "Choose an option... Pending Applied Excluded (Questions) Excluded (Expired) Exc…" at bounding box center [242, 88] width 55 height 11
click at [215, 83] on select "Choose an option... Pending Applied Excluded (Questions) Excluded (Expired) Exc…" at bounding box center [242, 88] width 55 height 11
select select ""pending""
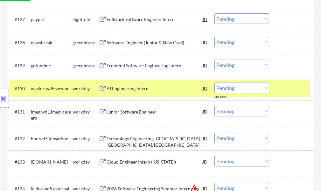
click at [295, 90] on div at bounding box center [293, 88] width 28 height 11
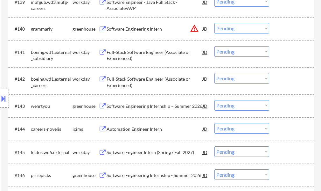
scroll to position [1179, 0]
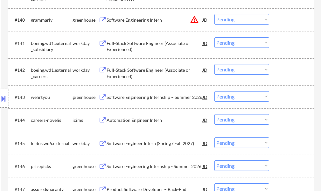
click at [138, 103] on div "#143 wehrtyou greenhouse Software Engineering Internship – Summer 2026 JD warni…" at bounding box center [160, 96] width 301 height 17
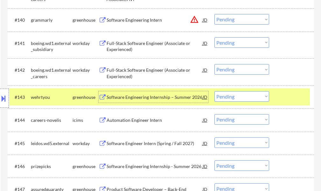
click at [137, 95] on div "Software Engineering Internship – Summer 2026" at bounding box center [155, 97] width 96 height 6
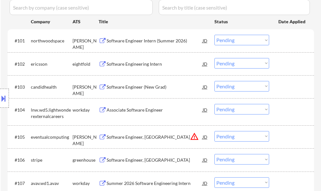
scroll to position [159, 0]
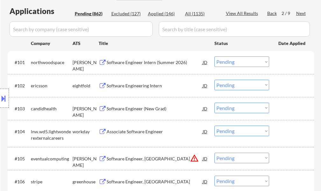
click at [272, 15] on div "Back" at bounding box center [273, 13] width 10 height 6
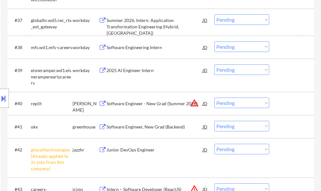
scroll to position [1179, 0]
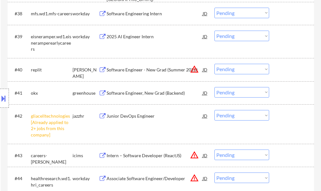
click at [226, 112] on select "Choose an option... Pending Applied Excluded (Questions) Excluded (Expired) Exc…" at bounding box center [242, 115] width 55 height 11
click at [215, 110] on select "Choose an option... Pending Applied Excluded (Questions) Excluded (Expired) Exc…" at bounding box center [242, 115] width 55 height 11
select select ""pending""
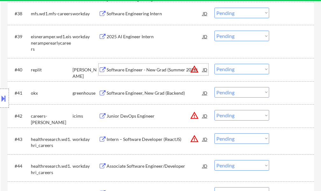
click at [172, 71] on div "Software Engineer - New Grad (Summer 2026)" at bounding box center [155, 70] width 96 height 6
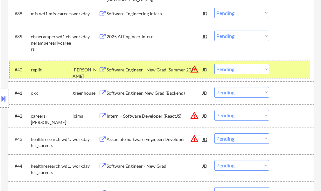
click at [293, 67] on div at bounding box center [293, 69] width 28 height 11
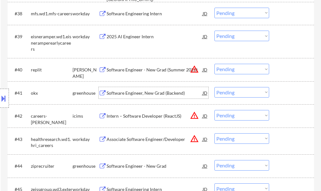
click at [159, 91] on div "Software Engineer, New Grad (Backend)" at bounding box center [155, 93] width 96 height 6
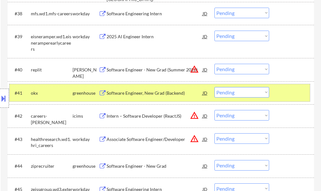
click at [293, 94] on div at bounding box center [293, 92] width 28 height 11
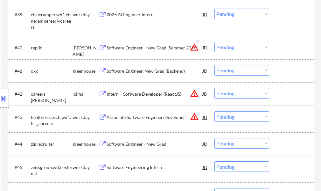
scroll to position [1242, 0]
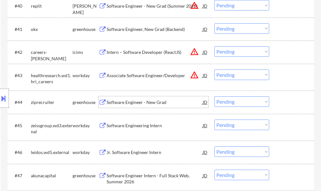
click at [130, 98] on div "Software Engineer - New Grad" at bounding box center [155, 101] width 96 height 11
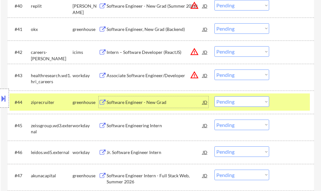
click at [246, 101] on select "Choose an option... Pending Applied Excluded (Questions) Excluded (Expired) Exc…" at bounding box center [242, 101] width 55 height 11
click at [215, 96] on select "Choose an option... Pending Applied Excluded (Questions) Excluded (Expired) Exc…" at bounding box center [242, 101] width 55 height 11
select select ""pending""
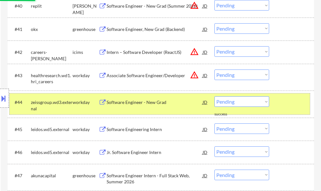
click at [293, 96] on div at bounding box center [293, 101] width 28 height 11
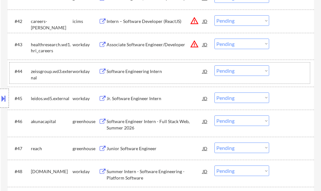
scroll to position [1306, 0]
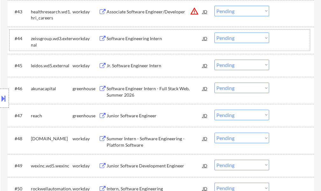
click at [143, 114] on div "Junior Software Engineer" at bounding box center [155, 115] width 96 height 6
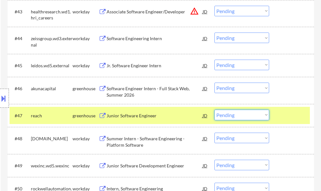
click at [244, 118] on select "Choose an option... Pending Applied Excluded (Questions) Excluded (Expired) Exc…" at bounding box center [242, 115] width 55 height 11
click at [215, 110] on select "Choose an option... Pending Applied Excluded (Questions) Excluded (Expired) Exc…" at bounding box center [242, 115] width 55 height 11
click at [281, 111] on div at bounding box center [293, 115] width 28 height 11
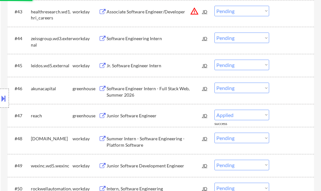
select select ""pending""
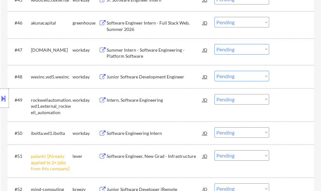
scroll to position [1434, 0]
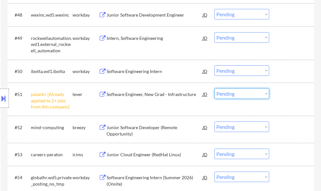
click at [244, 94] on select "Choose an option... Pending Applied Excluded (Questions) Excluded (Expired) Exc…" at bounding box center [242, 93] width 55 height 11
click at [215, 88] on select "Choose an option... Pending Applied Excluded (Questions) Excluded (Expired) Exc…" at bounding box center [242, 93] width 55 height 11
select select ""pending""
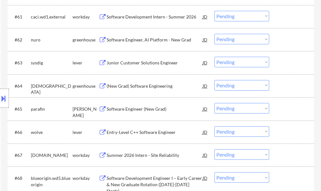
scroll to position [1784, 0]
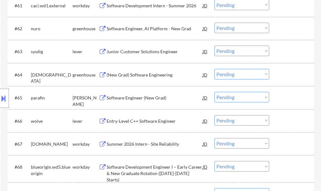
click at [138, 97] on div "Software Engineer (New Grad)" at bounding box center [155, 98] width 96 height 6
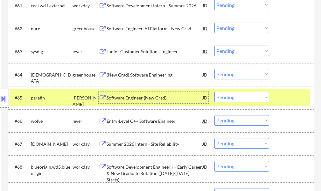
click at [223, 96] on select "Choose an option... Pending Applied Excluded (Questions) Excluded (Expired) Exc…" at bounding box center [242, 97] width 55 height 11
click at [215, 92] on select "Choose an option... Pending Applied Excluded (Questions) Excluded (Expired) Exc…" at bounding box center [242, 97] width 55 height 11
select select ""pending""
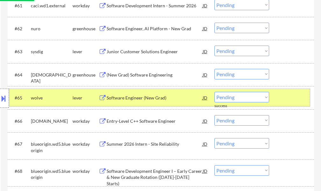
click at [278, 100] on div "#65 wolve lever Software Engineer (New Grad) JD warning_amber Choose an option.…" at bounding box center [160, 97] width 301 height 17
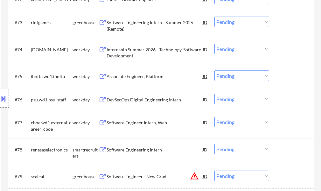
scroll to position [2103, 0]
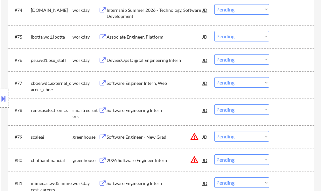
click at [125, 110] on div "Software Engineering Intern" at bounding box center [155, 110] width 96 height 6
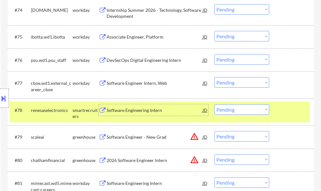
click at [237, 111] on select "Choose an option... Pending Applied Excluded (Questions) Excluded (Expired) Exc…" at bounding box center [242, 109] width 55 height 11
click at [215, 104] on select "Choose an option... Pending Applied Excluded (Questions) Excluded (Expired) Exc…" at bounding box center [242, 109] width 55 height 11
click at [276, 110] on div "#78 renesaselectronics smartrecruiters Software Engineering Intern JD warning_a…" at bounding box center [160, 111] width 301 height 21
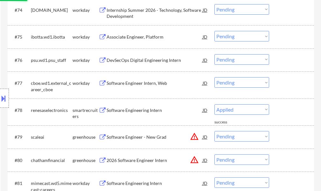
select select ""pending""
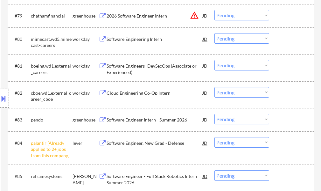
scroll to position [2230, 0]
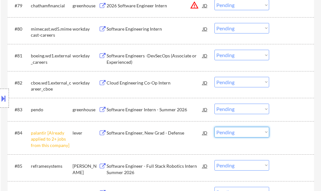
click at [223, 131] on select "Choose an option... Pending Applied Excluded (Questions) Excluded (Expired) Exc…" at bounding box center [242, 132] width 55 height 11
click at [215, 127] on select "Choose an option... Pending Applied Excluded (Questions) Excluded (Expired) Exc…" at bounding box center [242, 132] width 55 height 11
select select ""pending""
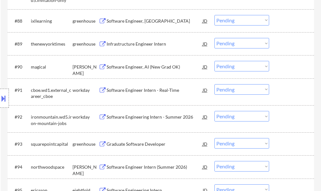
scroll to position [2453, 0]
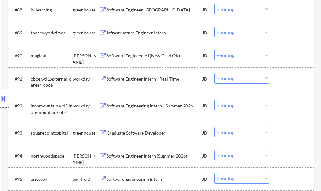
click at [134, 58] on div "Software Engineer, AI (New Grad OK)" at bounding box center [155, 56] width 96 height 6
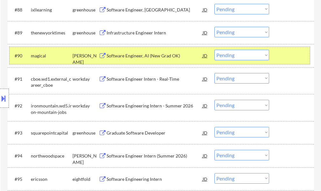
click at [272, 54] on div "#90 magical ashby Software Engineer, AI (New Grad OK) JD warning_amber Choose a…" at bounding box center [160, 55] width 301 height 17
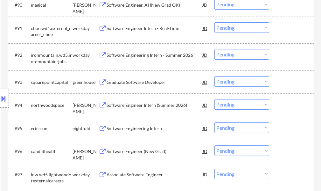
scroll to position [2517, 0]
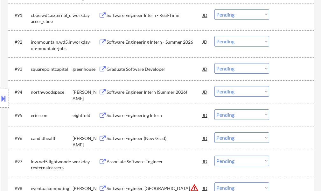
click at [151, 70] on div "Graduate Software Developer" at bounding box center [155, 69] width 96 height 6
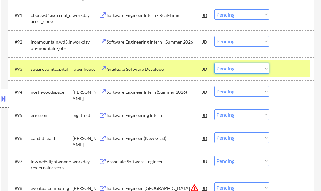
click at [238, 69] on select "Choose an option... Pending Applied Excluded (Questions) Excluded (Expired) Exc…" at bounding box center [242, 68] width 55 height 11
click at [215, 63] on select "Choose an option... Pending Applied Excluded (Questions) Excluded (Expired) Exc…" at bounding box center [242, 68] width 55 height 11
click at [276, 71] on div "#93 squarepointcapital greenhouse Graduate Software Developer JD warning_amber …" at bounding box center [160, 68] width 301 height 17
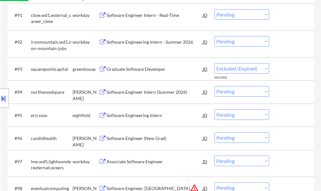
select select ""pending""
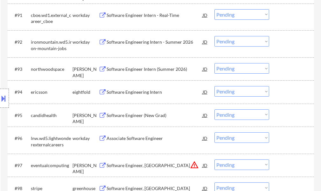
click at [144, 115] on div "Software Engineer (New Grad)" at bounding box center [155, 115] width 96 height 6
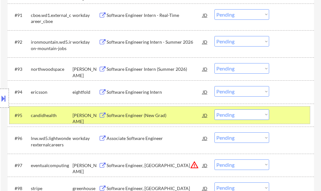
click at [278, 114] on div "#95 candidhealth ashby Software Engineer (New Grad) JD warning_amber Choose an …" at bounding box center [160, 114] width 301 height 17
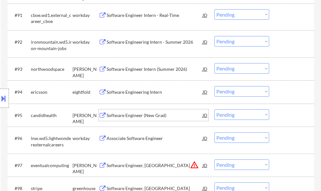
click at [158, 117] on div "Software Engineer (New Grad)" at bounding box center [155, 115] width 96 height 6
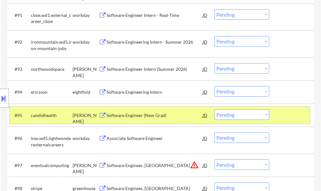
click at [281, 116] on div at bounding box center [293, 114] width 28 height 11
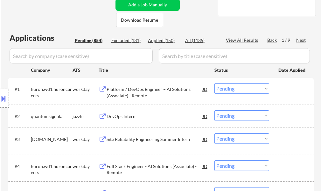
scroll to position [37, 0]
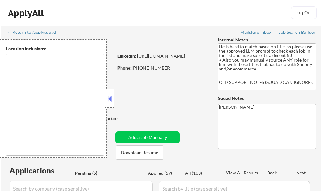
type textarea "San Diego, CA Coronado, CA National City, CA Chula Vista, CA La Mesa, CA Lemon …"
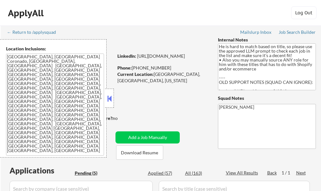
select select ""pending""
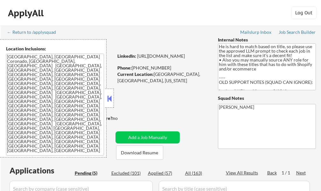
click at [109, 101] on button at bounding box center [109, 99] width 7 height 10
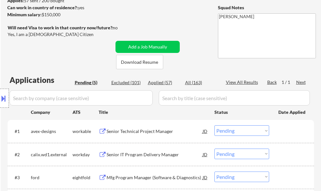
scroll to position [96, 0]
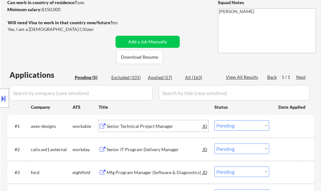
click at [160, 129] on div "Senior Technical Project Manager" at bounding box center [155, 125] width 96 height 11
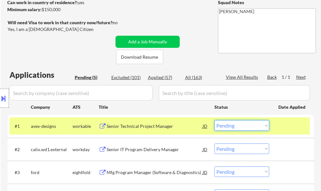
click at [229, 126] on select "Choose an option... Pending Applied Excluded (Questions) Excluded (Expired) Exc…" at bounding box center [242, 125] width 55 height 11
click at [215, 120] on select "Choose an option... Pending Applied Excluded (Questions) Excluded (Expired) Exc…" at bounding box center [242, 125] width 55 height 11
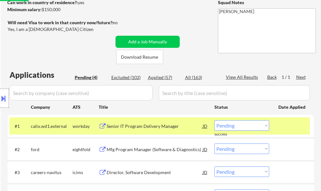
click at [293, 128] on div at bounding box center [293, 125] width 28 height 11
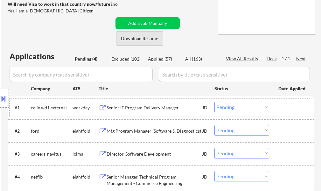
scroll to position [191, 0]
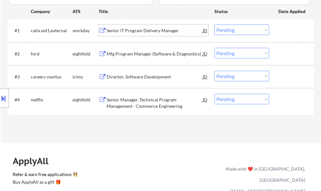
click at [134, 29] on div "Senior IT Program Delivery Manager" at bounding box center [155, 30] width 96 height 6
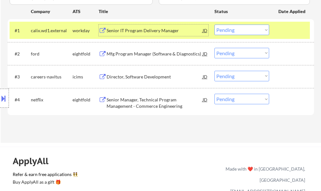
click at [297, 34] on div at bounding box center [293, 30] width 28 height 11
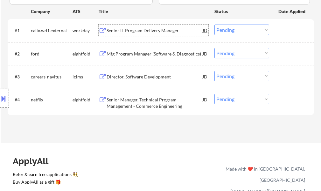
click at [150, 32] on div "Senior IT Program Delivery Manager" at bounding box center [155, 30] width 96 height 6
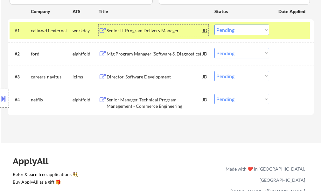
click at [238, 30] on select "Choose an option... Pending Applied Excluded (Questions) Excluded (Expired) Exc…" at bounding box center [242, 30] width 55 height 11
click at [215, 25] on select "Choose an option... Pending Applied Excluded (Questions) Excluded (Expired) Exc…" at bounding box center [242, 30] width 55 height 11
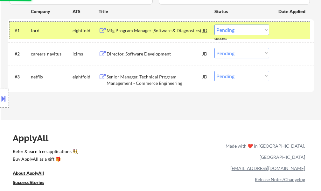
drag, startPoint x: 284, startPoint y: 27, endPoint x: 266, endPoint y: 23, distance: 18.8
click at [284, 27] on div at bounding box center [293, 30] width 28 height 11
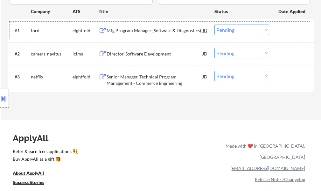
click at [291, 32] on div at bounding box center [293, 30] width 28 height 11
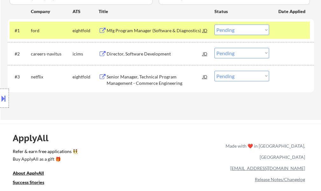
click at [289, 32] on div at bounding box center [293, 30] width 28 height 11
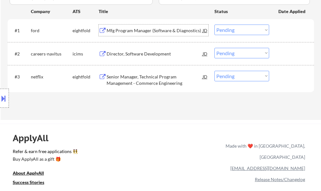
click at [146, 33] on div "Mfg Program Manager (Software & Diagnostics)" at bounding box center [155, 30] width 96 height 6
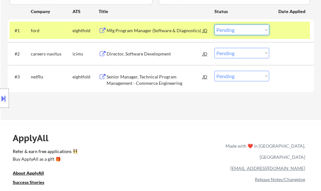
click at [229, 31] on select "Choose an option... Pending Applied Excluded (Questions) Excluded (Expired) Exc…" at bounding box center [242, 30] width 55 height 11
click at [215, 25] on select "Choose an option... Pending Applied Excluded (Questions) Excluded (Expired) Exc…" at bounding box center [242, 30] width 55 height 11
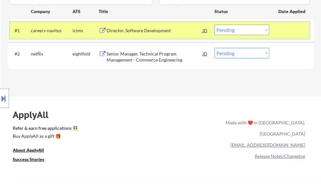
click at [285, 34] on div at bounding box center [293, 30] width 28 height 11
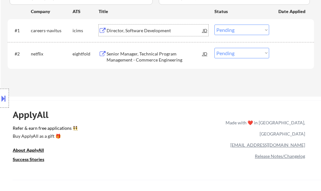
click at [139, 32] on div "Director, Software Development" at bounding box center [155, 30] width 96 height 6
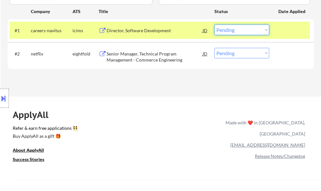
click at [233, 32] on select "Choose an option... Pending Applied Excluded (Questions) Excluded (Expired) Exc…" at bounding box center [242, 30] width 55 height 11
click at [215, 25] on select "Choose an option... Pending Applied Excluded (Questions) Excluded (Expired) Exc…" at bounding box center [242, 30] width 55 height 11
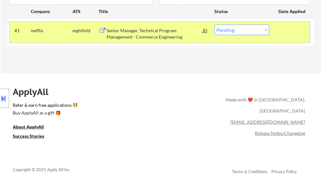
click at [295, 36] on div at bounding box center [293, 30] width 28 height 11
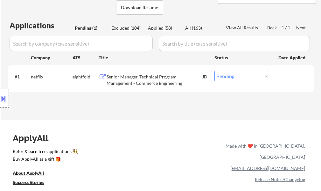
scroll to position [96, 0]
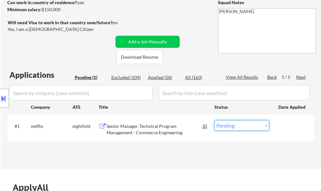
click at [228, 125] on select "Choose an option... Pending Applied Excluded (Questions) Excluded (Expired) Exc…" at bounding box center [242, 125] width 55 height 11
select select ""excluded__bad_match_""
click at [215, 120] on select "Choose an option... Pending Applied Excluded (Questions) Excluded (Expired) Exc…" at bounding box center [242, 125] width 55 height 11
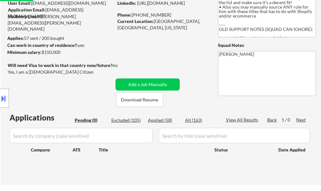
scroll to position [64, 0]
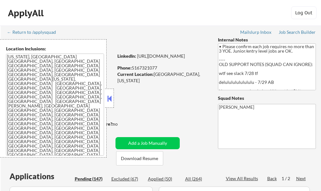
click at [112, 101] on button at bounding box center [109, 99] width 7 height 10
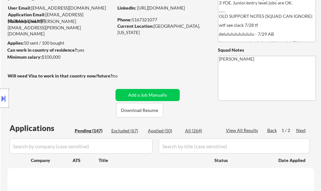
scroll to position [64, 0]
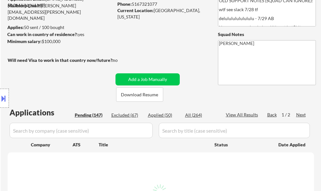
select select ""pending""
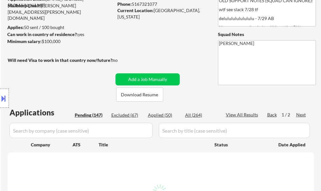
select select ""pending""
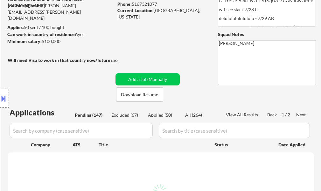
select select ""pending""
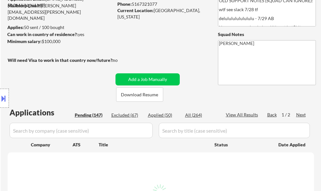
select select ""pending""
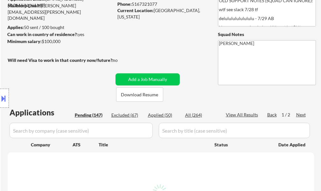
select select ""pending""
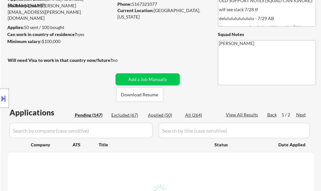
select select ""pending""
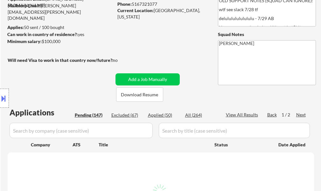
select select ""pending""
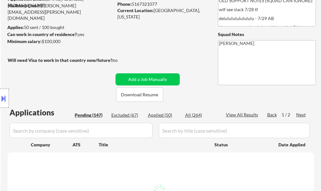
select select ""pending""
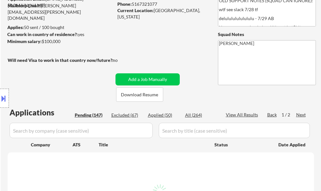
select select ""pending""
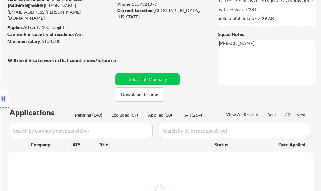
select select ""pending""
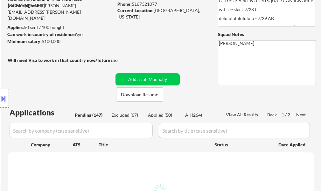
select select ""pending""
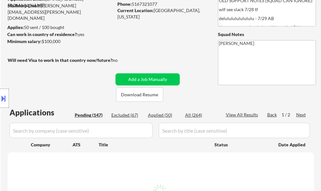
select select ""pending""
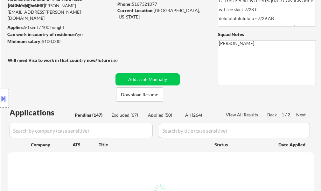
select select ""pending""
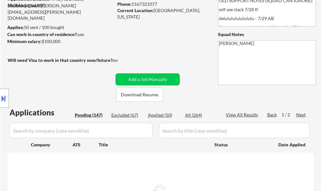
select select ""pending""
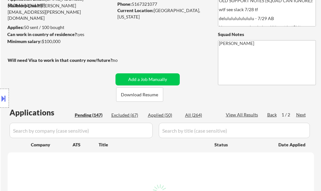
select select ""pending""
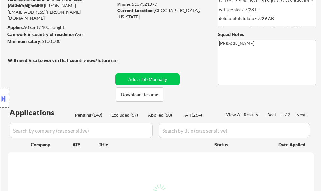
select select ""pending""
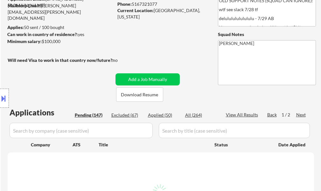
select select ""pending""
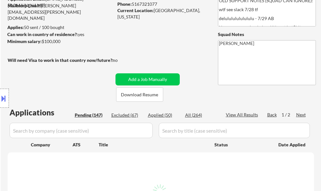
select select ""pending""
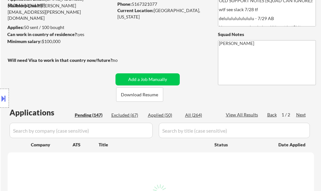
select select ""pending""
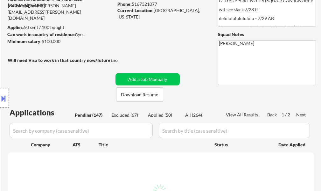
select select ""pending""
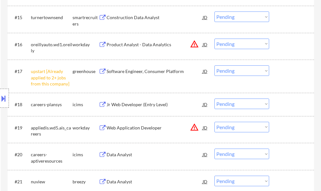
scroll to position [573, 0]
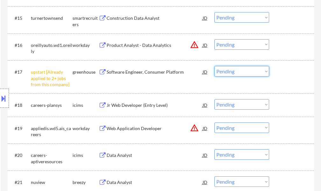
click at [224, 74] on select "Choose an option... Pending Applied Excluded (Questions) Excluded (Expired) Exc…" at bounding box center [242, 71] width 55 height 11
click at [215, 66] on select "Choose an option... Pending Applied Excluded (Questions) Excluded (Expired) Exc…" at bounding box center [242, 71] width 55 height 11
select select ""pending""
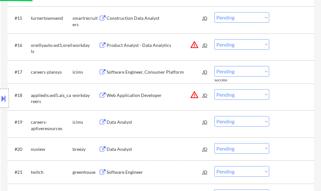
click at [283, 66] on div at bounding box center [293, 71] width 28 height 11
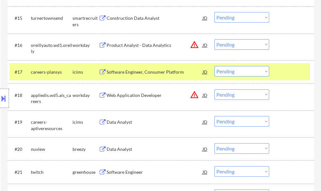
click at [284, 71] on div at bounding box center [293, 71] width 28 height 11
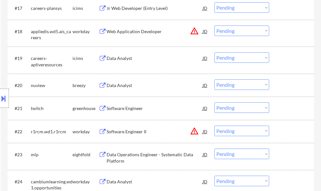
scroll to position [669, 0]
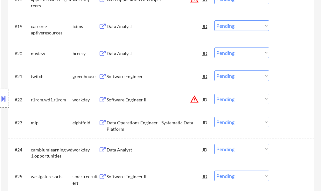
click at [118, 81] on div "Software Engineer" at bounding box center [155, 75] width 96 height 11
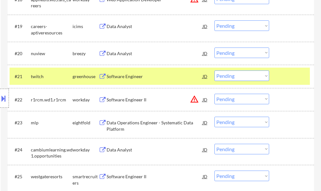
click at [1, 102] on button at bounding box center [3, 98] width 7 height 11
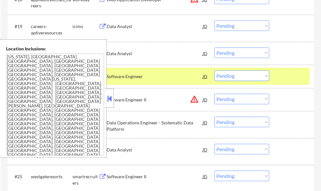
click at [110, 101] on button at bounding box center [109, 99] width 7 height 10
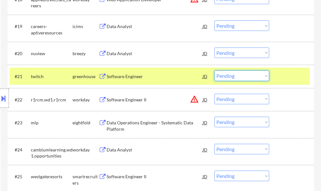
click at [244, 76] on select "Choose an option... Pending Applied Excluded (Questions) Excluded (Expired) Exc…" at bounding box center [242, 75] width 55 height 11
click at [215, 70] on select "Choose an option... Pending Applied Excluded (Questions) Excluded (Expired) Exc…" at bounding box center [242, 75] width 55 height 11
click at [284, 76] on div "[DATE]" at bounding box center [293, 76] width 28 height 6
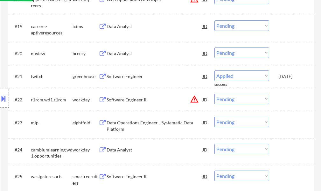
select select ""pending""
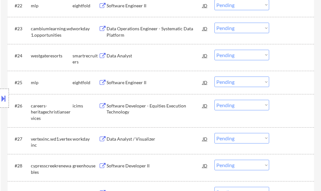
scroll to position [765, 0]
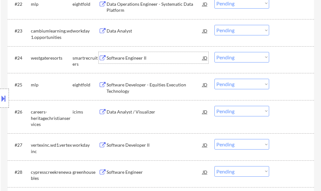
click at [125, 58] on div "Software Engineer II" at bounding box center [155, 58] width 96 height 6
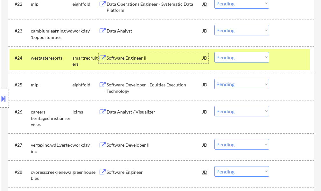
click at [244, 55] on select "Choose an option... Pending Applied Excluded (Questions) Excluded (Expired) Exc…" at bounding box center [242, 57] width 55 height 11
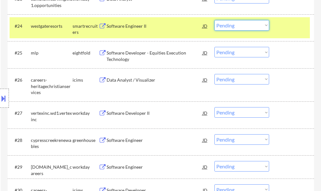
click at [240, 29] on select "Choose an option... Pending Applied Excluded (Questions) Excluded (Expired) Exc…" at bounding box center [242, 25] width 55 height 11
click at [215, 20] on select "Choose an option... Pending Applied Excluded (Questions) Excluded (Expired) Exc…" at bounding box center [242, 25] width 55 height 11
click at [285, 22] on div at bounding box center [293, 25] width 28 height 11
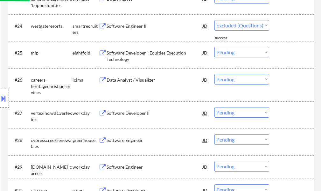
select select ""pending""
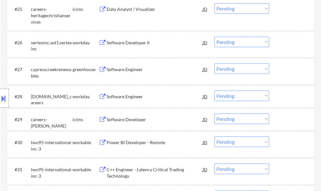
scroll to position [860, 0]
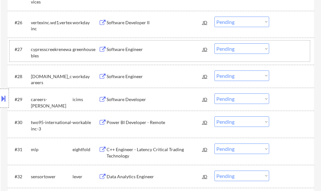
click at [134, 56] on div "#27 cypresscreekrenewables greenhouse Software Engineer JD Choose an option... …" at bounding box center [160, 50] width 301 height 21
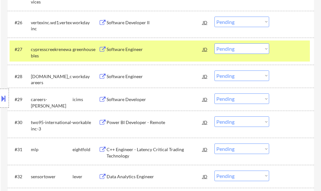
click at [136, 53] on div "Software Engineer" at bounding box center [155, 48] width 96 height 11
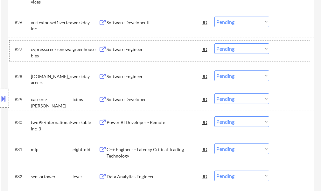
click at [277, 50] on div "#27 cypresscreekrenewables greenhouse Software Engineer JD Choose an option... …" at bounding box center [160, 50] width 301 height 21
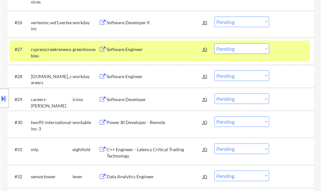
click at [277, 50] on div "#27 cypresscreekrenewables greenhouse Software Engineer JD Choose an option... …" at bounding box center [160, 50] width 301 height 21
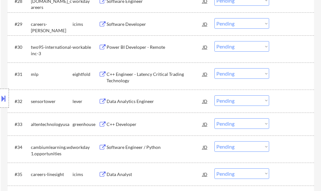
scroll to position [956, 0]
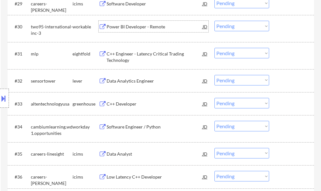
click at [135, 31] on div "Power BI Developer - Remote" at bounding box center [155, 26] width 96 height 11
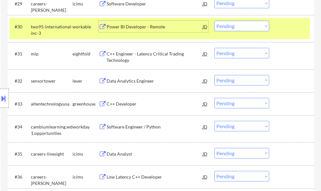
click at [235, 26] on select "Choose an option... Pending Applied Excluded (Questions) Excluded (Expired) Exc…" at bounding box center [242, 26] width 55 height 11
click at [215, 21] on select "Choose an option... Pending Applied Excluded (Questions) Excluded (Expired) Exc…" at bounding box center [242, 26] width 55 height 11
click at [298, 25] on div at bounding box center [293, 26] width 28 height 11
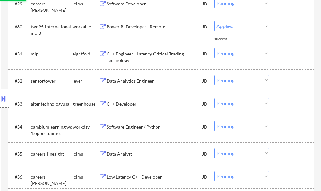
select select ""pending""
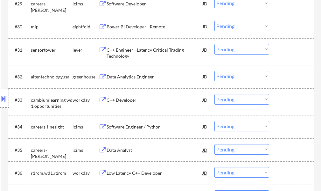
click at [176, 54] on div "C++ Engineer - Latency Critical Trading Technology" at bounding box center [155, 53] width 96 height 12
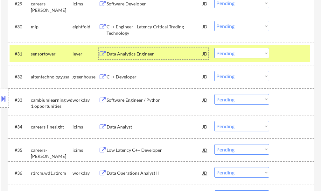
click at [259, 56] on select "Choose an option... Pending Applied Excluded (Questions) Excluded (Expired) Exc…" at bounding box center [242, 53] width 55 height 11
click at [215, 48] on select "Choose an option... Pending Applied Excluded (Questions) Excluded (Expired) Exc…" at bounding box center [242, 53] width 55 height 11
click at [281, 56] on div at bounding box center [293, 53] width 28 height 11
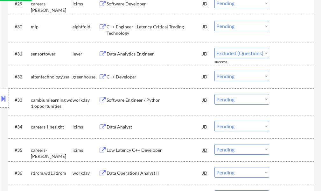
select select ""pending""
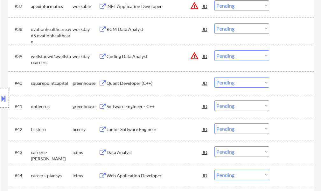
scroll to position [1147, 0]
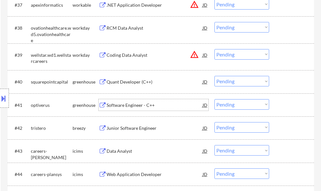
click at [143, 109] on div "Software Engineer - C++" at bounding box center [155, 104] width 96 height 11
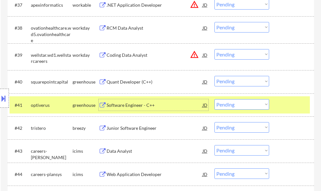
click at [288, 107] on div at bounding box center [293, 104] width 28 height 11
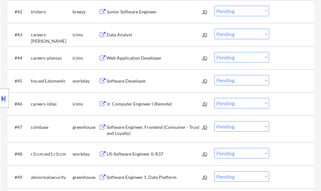
scroll to position [1274, 0]
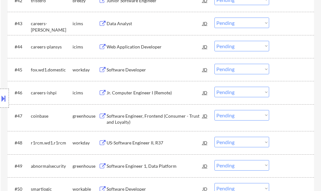
click at [133, 117] on div "Software Engineer, Frontend (Consumer - Trust and Loyalty)" at bounding box center [155, 119] width 96 height 12
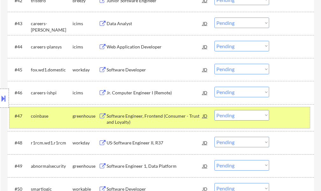
click at [284, 113] on div at bounding box center [293, 115] width 28 height 11
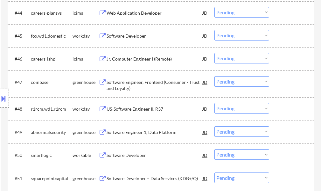
scroll to position [1338, 0]
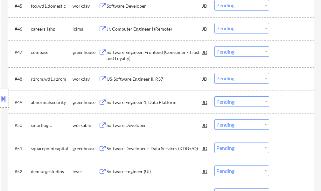
click at [135, 100] on div "Software Engineer 1, Data Platform" at bounding box center [155, 102] width 96 height 6
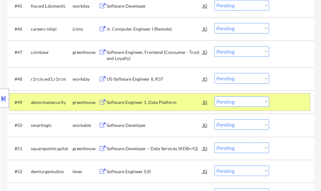
click at [280, 96] on div "#49 abnormalsecurity greenhouse Software Engineer 1, Data Platform JD Choose an…" at bounding box center [160, 101] width 301 height 17
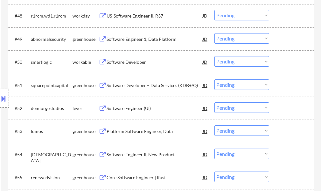
scroll to position [1402, 0]
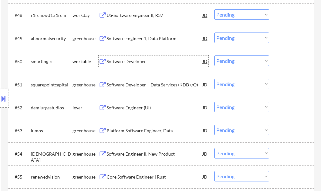
click at [116, 59] on div "Software Developer" at bounding box center [155, 61] width 96 height 6
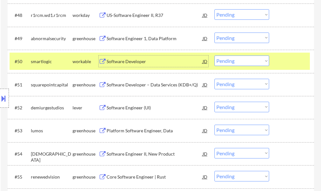
click at [235, 61] on select "Choose an option... Pending Applied Excluded (Questions) Excluded (Expired) Exc…" at bounding box center [242, 60] width 55 height 11
click at [215, 55] on select "Choose an option... Pending Applied Excluded (Questions) Excluded (Expired) Exc…" at bounding box center [242, 60] width 55 height 11
click at [279, 63] on div at bounding box center [293, 60] width 28 height 11
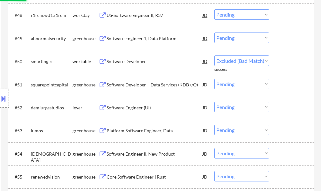
select select ""pending""
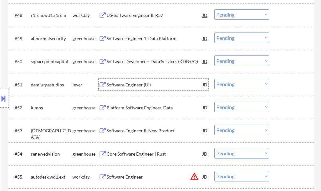
click at [137, 83] on div "Software Engineer (UI)" at bounding box center [155, 85] width 96 height 6
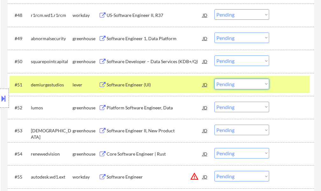
click at [228, 84] on select "Choose an option... Pending Applied Excluded (Questions) Excluded (Expired) Exc…" at bounding box center [242, 84] width 55 height 11
click at [215, 79] on select "Choose an option... Pending Applied Excluded (Questions) Excluded (Expired) Exc…" at bounding box center [242, 84] width 55 height 11
click at [274, 84] on div "#51 demiurgestudios lever Software Engineer (UI) JD Choose an option... Pending…" at bounding box center [160, 84] width 301 height 17
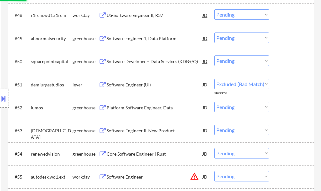
select select ""pending""
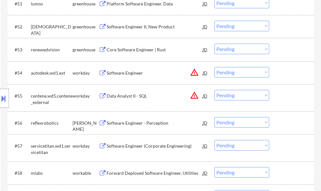
scroll to position [1529, 0]
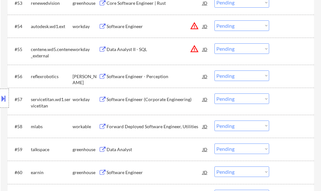
click at [122, 73] on div "Software Engineer - Perception" at bounding box center [155, 75] width 96 height 11
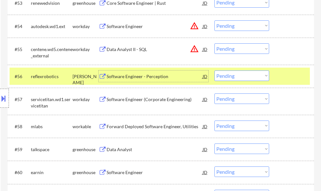
click at [219, 79] on select "Choose an option... Pending Applied Excluded (Questions) Excluded (Expired) Exc…" at bounding box center [242, 75] width 55 height 11
click at [215, 70] on select "Choose an option... Pending Applied Excluded (Questions) Excluded (Expired) Exc…" at bounding box center [242, 75] width 55 height 11
click at [287, 80] on div at bounding box center [293, 75] width 28 height 11
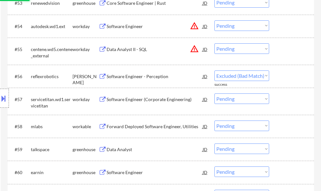
select select ""pending""
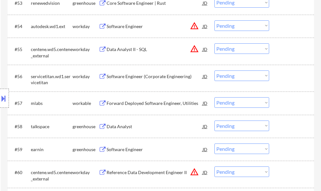
scroll to position [1593, 0]
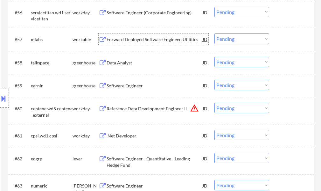
click at [140, 40] on div "Forward Deployed Software Engineer, Utilities" at bounding box center [155, 39] width 96 height 6
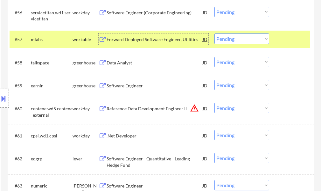
click at [225, 41] on select "Choose an option... Pending Applied Excluded (Questions) Excluded (Expired) Exc…" at bounding box center [242, 38] width 55 height 11
click at [215, 33] on select "Choose an option... Pending Applied Excluded (Questions) Excluded (Expired) Exc…" at bounding box center [242, 38] width 55 height 11
click at [287, 42] on div at bounding box center [293, 38] width 28 height 11
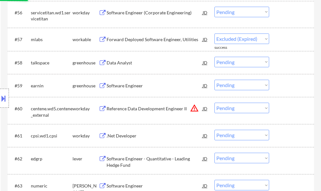
select select ""pending""
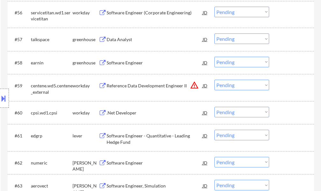
click at [116, 38] on div "Data Analyst" at bounding box center [155, 39] width 96 height 6
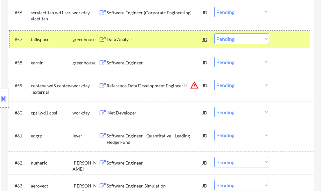
click at [287, 41] on div at bounding box center [293, 38] width 28 height 11
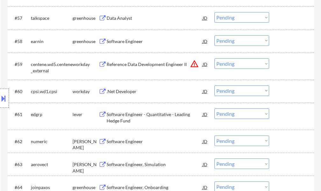
scroll to position [1625, 0]
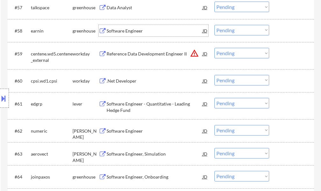
click at [137, 29] on div "Software Engineer" at bounding box center [155, 31] width 96 height 6
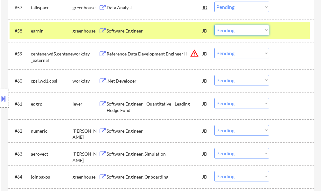
click at [262, 29] on select "Choose an option... Pending Applied Excluded (Questions) Excluded (Expired) Exc…" at bounding box center [242, 30] width 55 height 11
click at [215, 25] on select "Choose an option... Pending Applied Excluded (Questions) Excluded (Expired) Exc…" at bounding box center [242, 30] width 55 height 11
click at [282, 32] on div at bounding box center [293, 30] width 28 height 11
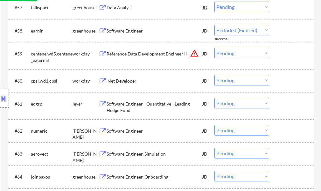
select select ""pending""
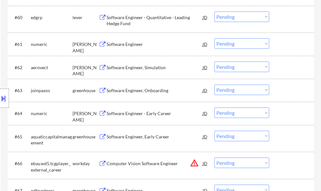
scroll to position [1688, 0]
click at [117, 44] on div "Software Engineer" at bounding box center [155, 44] width 96 height 6
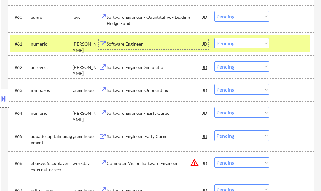
click at [224, 46] on select "Choose an option... Pending Applied Excluded (Questions) Excluded (Expired) Exc…" at bounding box center [242, 43] width 55 height 11
click at [215, 38] on select "Choose an option... Pending Applied Excluded (Questions) Excluded (Expired) Exc…" at bounding box center [242, 43] width 55 height 11
click at [278, 48] on div "#61 numeric [PERSON_NAME] Software Engineer JD warning_amber Choose an option..…" at bounding box center [160, 43] width 301 height 17
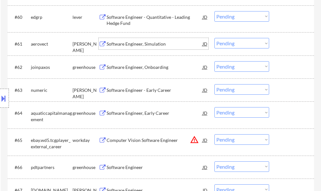
click at [141, 41] on div "Software Engineer, Simulation" at bounding box center [155, 44] width 96 height 6
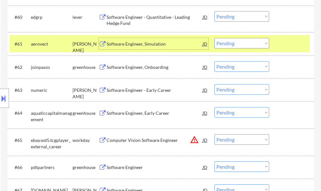
click at [227, 44] on select "Choose an option... Pending Applied Excluded (Questions) Excluded (Expired) Exc…" at bounding box center [242, 43] width 55 height 11
click at [215, 38] on select "Choose an option... Pending Applied Excluded (Questions) Excluded (Expired) Exc…" at bounding box center [242, 43] width 55 height 11
click at [294, 44] on div at bounding box center [293, 43] width 28 height 11
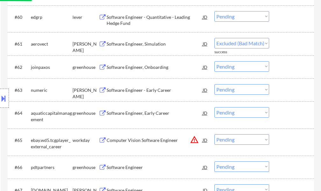
select select ""pending""
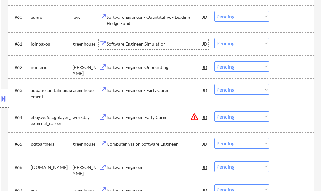
click at [132, 42] on div "Software Engineer, Simulation" at bounding box center [155, 44] width 96 height 6
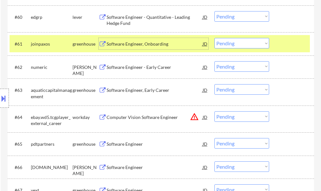
click at [280, 44] on div at bounding box center [293, 43] width 28 height 11
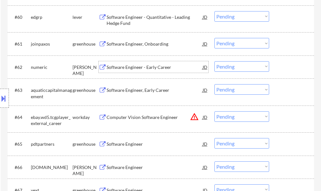
click at [155, 62] on div "Software Engineer - Early Career" at bounding box center [155, 66] width 96 height 11
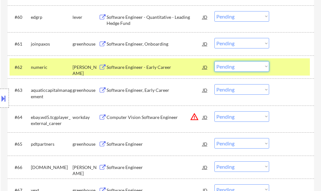
click at [229, 68] on select "Choose an option... Pending Applied Excluded (Questions) Excluded (Expired) Exc…" at bounding box center [242, 66] width 55 height 11
click at [215, 61] on select "Choose an option... Pending Applied Excluded (Questions) Excluded (Expired) Exc…" at bounding box center [242, 66] width 55 height 11
click at [291, 68] on div at bounding box center [293, 66] width 28 height 11
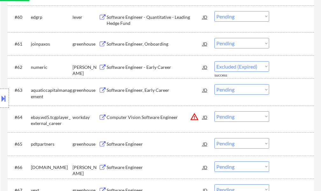
select select ""pending""
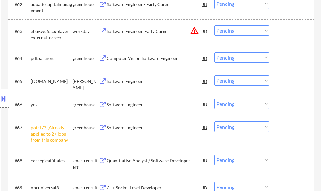
scroll to position [1752, 0]
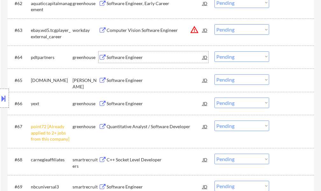
click at [132, 61] on div "Software Engineer" at bounding box center [155, 56] width 96 height 11
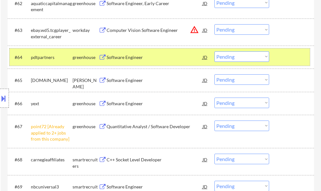
click at [287, 57] on div at bounding box center [293, 56] width 28 height 11
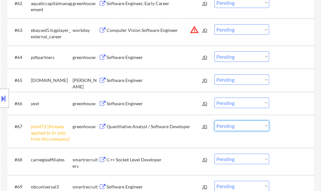
click at [243, 127] on select "Choose an option... Pending Applied Excluded (Questions) Excluded (Expired) Exc…" at bounding box center [242, 125] width 55 height 11
click at [215, 120] on select "Choose an option... Pending Applied Excluded (Questions) Excluded (Expired) Exc…" at bounding box center [242, 125] width 55 height 11
select select ""pending""
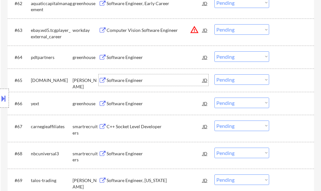
click at [116, 79] on div "Software Engineer" at bounding box center [155, 80] width 96 height 6
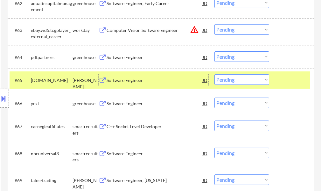
click at [242, 77] on select "Choose an option... Pending Applied Excluded (Questions) Excluded (Expired) Exc…" at bounding box center [242, 79] width 55 height 11
click at [215, 74] on select "Choose an option... Pending Applied Excluded (Questions) Excluded (Expired) Exc…" at bounding box center [242, 79] width 55 height 11
click at [298, 82] on div at bounding box center [293, 79] width 28 height 11
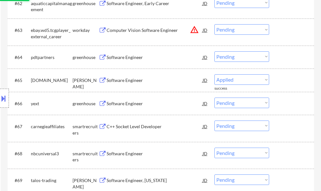
select select ""pending""
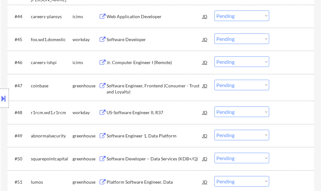
scroll to position [1306, 0]
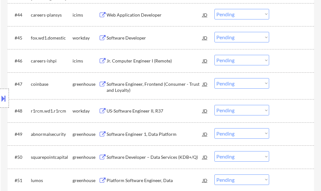
click at [140, 82] on div "Software Engineer, Frontend (Consumer - Trust and Loyalty)" at bounding box center [155, 87] width 96 height 12
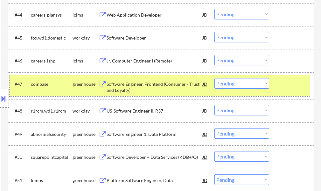
click at [304, 88] on div at bounding box center [293, 83] width 28 height 11
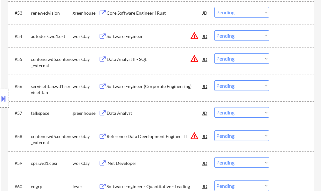
scroll to position [1529, 0]
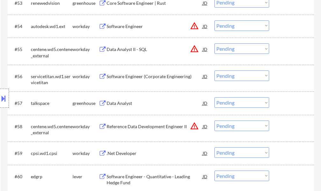
click at [110, 99] on div "Location Inclusions: [US_STATE], [GEOGRAPHIC_DATA] [GEOGRAPHIC_DATA], [GEOGRAPH…" at bounding box center [57, 98] width 114 height 118
click at [111, 103] on div "Location Inclusions: [US_STATE], [GEOGRAPHIC_DATA] [GEOGRAPHIC_DATA], [GEOGRAPH…" at bounding box center [57, 98] width 114 height 118
click at [132, 104] on div "Data Analyst" at bounding box center [155, 103] width 96 height 6
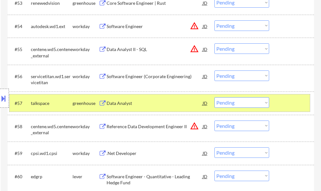
click at [289, 104] on div at bounding box center [293, 102] width 28 height 11
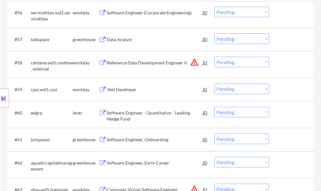
scroll to position [1625, 0]
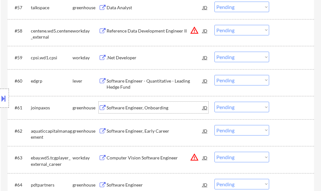
click at [147, 107] on div "Software Engineer, Onboarding" at bounding box center [155, 107] width 96 height 6
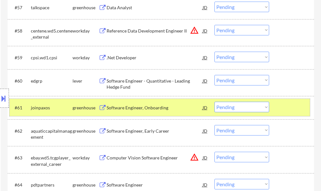
click at [288, 103] on div at bounding box center [293, 107] width 28 height 11
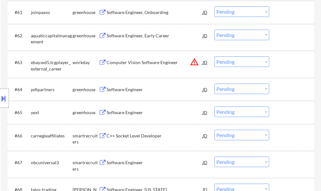
scroll to position [1720, 0]
click at [118, 90] on div "Software Engineer" at bounding box center [155, 89] width 96 height 6
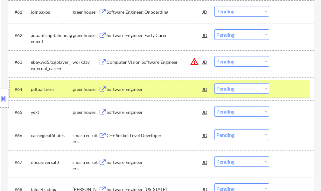
click at [279, 93] on div at bounding box center [293, 88] width 28 height 11
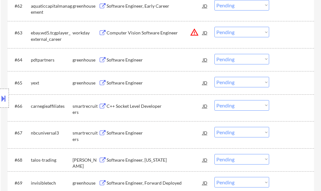
scroll to position [1784, 0]
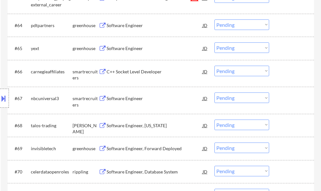
click at [134, 46] on div "Software Engineer" at bounding box center [155, 48] width 96 height 6
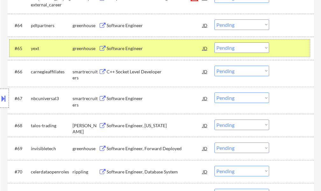
click at [299, 48] on div at bounding box center [293, 47] width 28 height 11
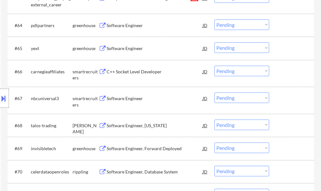
click at [106, 102] on div "Location Inclusions: [US_STATE], [GEOGRAPHIC_DATA] [GEOGRAPHIC_DATA], [GEOGRAPH…" at bounding box center [57, 98] width 114 height 118
click at [112, 100] on div "Location Inclusions: [US_STATE], [GEOGRAPHIC_DATA] [GEOGRAPHIC_DATA], [GEOGRAPH…" at bounding box center [57, 98] width 114 height 118
click at [116, 98] on div "Software Engineer" at bounding box center [155, 98] width 96 height 6
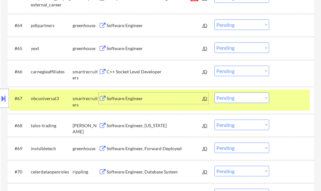
click at [230, 97] on select "Choose an option... Pending Applied Excluded (Questions) Excluded (Expired) Exc…" at bounding box center [242, 97] width 55 height 11
click at [215, 92] on select "Choose an option... Pending Applied Excluded (Questions) Excluded (Expired) Exc…" at bounding box center [242, 97] width 55 height 11
click at [291, 97] on div at bounding box center [293, 97] width 28 height 11
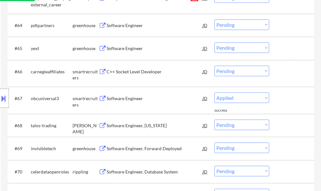
select select ""pending""
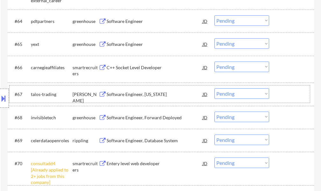
scroll to position [1848, 0]
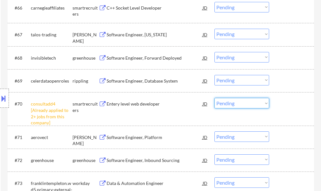
click at [246, 104] on select "Choose an option... Pending Applied Excluded (Questions) Excluded (Expired) Exc…" at bounding box center [242, 103] width 55 height 11
click at [215, 98] on select "Choose an option... Pending Applied Excluded (Questions) Excluded (Expired) Exc…" at bounding box center [242, 103] width 55 height 11
click at [289, 106] on div at bounding box center [293, 103] width 28 height 11
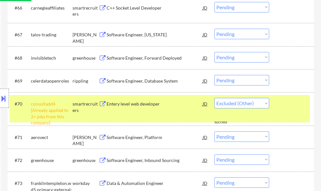
click at [289, 106] on div at bounding box center [293, 103] width 28 height 11
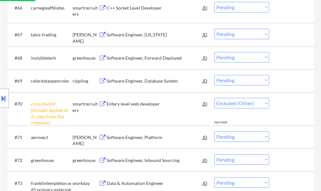
select select ""pending""
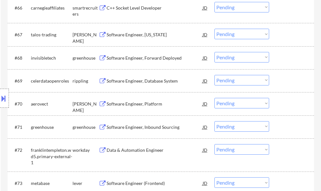
click at [143, 104] on div "Software Engineer, Platform" at bounding box center [155, 104] width 96 height 6
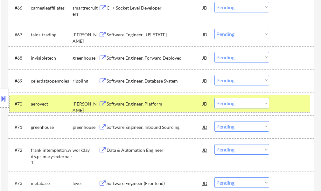
click at [307, 104] on div "#70 aerovect [PERSON_NAME] Software Engineer, Platform JD warning_amber Choose …" at bounding box center [160, 103] width 301 height 17
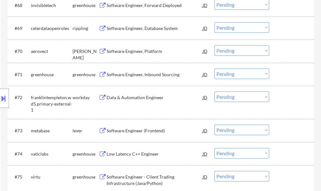
scroll to position [1911, 0]
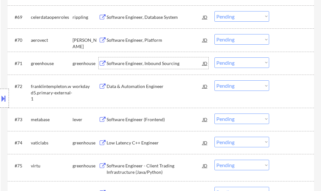
click at [157, 62] on div "Software Engineer, Inbound Sourcing" at bounding box center [155, 63] width 96 height 6
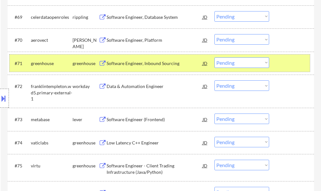
click at [295, 68] on div at bounding box center [293, 62] width 28 height 11
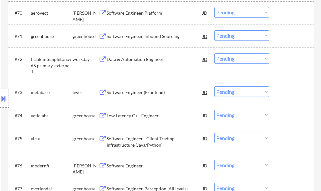
scroll to position [1975, 0]
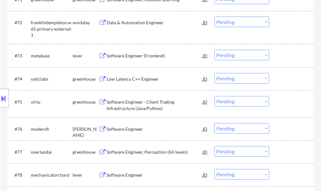
click at [130, 25] on div "Data & Automation Engineer" at bounding box center [155, 22] width 96 height 6
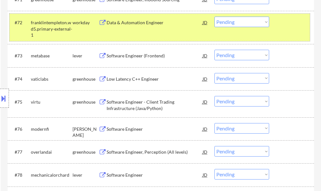
click at [291, 30] on div "#72 franklintempleton.wd5.primary-external-1 workday Data & Automation Engineer…" at bounding box center [160, 27] width 301 height 27
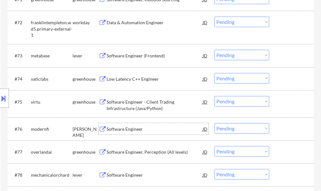
click at [124, 131] on div "Software Engineer" at bounding box center [155, 129] width 96 height 6
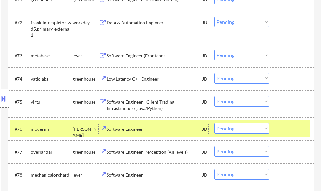
click at [280, 130] on div at bounding box center [293, 128] width 28 height 11
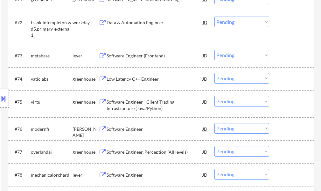
scroll to position [2039, 0]
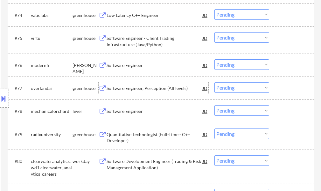
click at [143, 89] on div "Software Engineer, Perception (All levels)" at bounding box center [155, 88] width 96 height 6
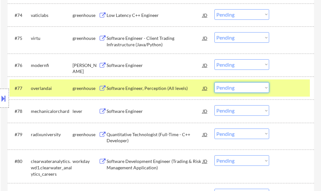
click at [234, 88] on select "Choose an option... Pending Applied Excluded (Questions) Excluded (Expired) Exc…" at bounding box center [242, 87] width 55 height 11
click at [215, 82] on select "Choose an option... Pending Applied Excluded (Questions) Excluded (Expired) Exc…" at bounding box center [242, 87] width 55 height 11
click at [282, 94] on div "#77 overlandai greenhouse Software Engineer, Perception (All levels) JD Choose …" at bounding box center [160, 87] width 301 height 17
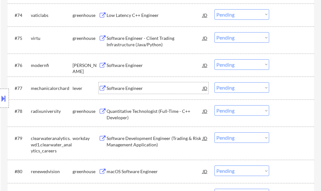
click at [136, 89] on div "Software Engineer" at bounding box center [155, 88] width 96 height 6
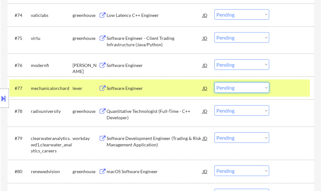
click at [236, 86] on select "Choose an option... Pending Applied Excluded (Questions) Excluded (Expired) Exc…" at bounding box center [242, 87] width 55 height 11
click at [215, 82] on select "Choose an option... Pending Applied Excluded (Questions) Excluded (Expired) Exc…" at bounding box center [242, 87] width 55 height 11
click at [293, 91] on div at bounding box center [293, 87] width 28 height 11
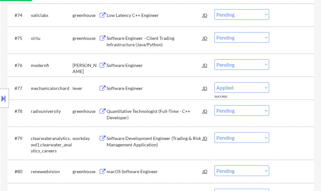
select select ""pending""
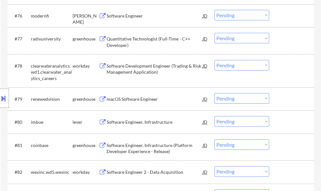
scroll to position [2135, 0]
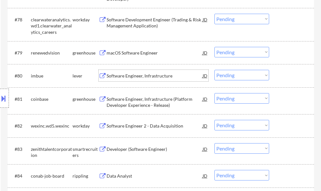
click at [142, 78] on div "Software Engineer, Infrastructure" at bounding box center [155, 76] width 96 height 6
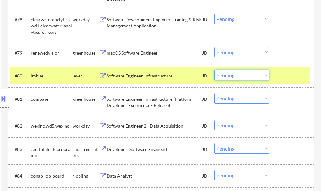
click at [227, 74] on select "Choose an option... Pending Applied Excluded (Questions) Excluded (Expired) Exc…" at bounding box center [242, 75] width 55 height 11
click at [215, 70] on select "Choose an option... Pending Applied Excluded (Questions) Excluded (Expired) Exc…" at bounding box center [242, 75] width 55 height 11
click at [275, 76] on div "#80 imbue lever Software Engineer, Infrastructure JD Choose an option... Pendin…" at bounding box center [160, 75] width 301 height 17
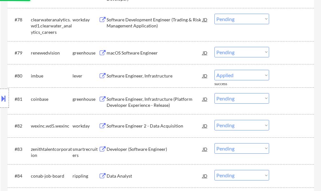
select select ""pending""
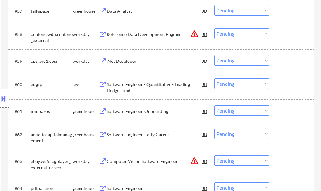
scroll to position [1709, 0]
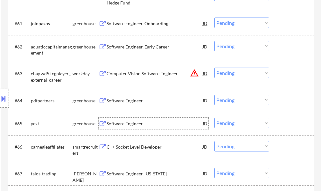
click at [121, 124] on div "Software Engineer" at bounding box center [155, 123] width 96 height 6
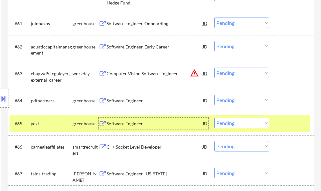
click at [232, 124] on select "Choose an option... Pending Applied Excluded (Questions) Excluded (Expired) Exc…" at bounding box center [242, 123] width 55 height 11
click at [215, 118] on select "Choose an option... Pending Applied Excluded (Questions) Excluded (Expired) Exc…" at bounding box center [242, 123] width 55 height 11
click at [284, 125] on div at bounding box center [293, 123] width 28 height 11
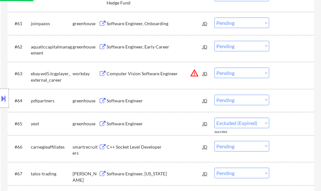
select select ""pending""
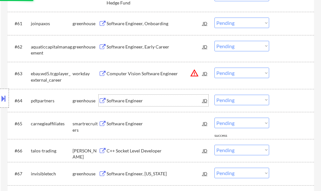
click at [115, 100] on div "Software Engineer" at bounding box center [155, 100] width 96 height 6
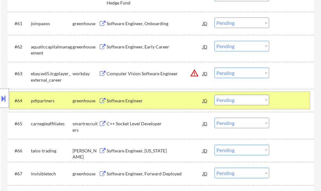
click at [294, 104] on div at bounding box center [293, 100] width 28 height 11
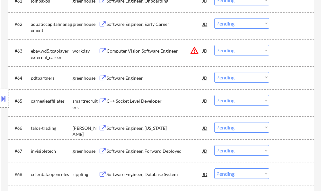
scroll to position [1741, 0]
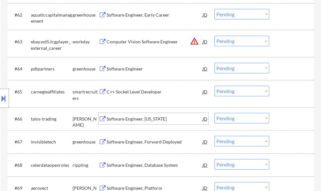
click at [144, 119] on div "Software Engineer, [US_STATE]" at bounding box center [155, 119] width 96 height 6
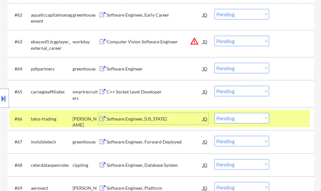
click at [298, 119] on div at bounding box center [293, 118] width 28 height 11
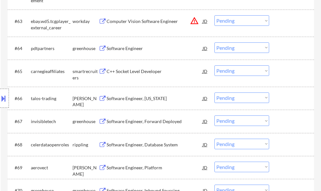
scroll to position [1773, 0]
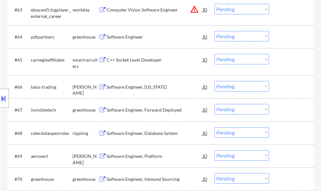
click at [151, 110] on div "Software Engineer, Forward Deployed" at bounding box center [155, 110] width 96 height 6
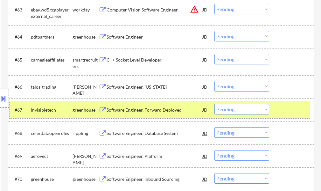
click at [292, 112] on div at bounding box center [293, 109] width 28 height 11
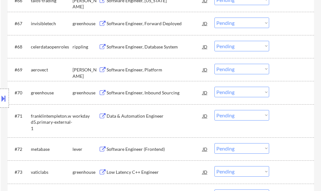
scroll to position [1868, 0]
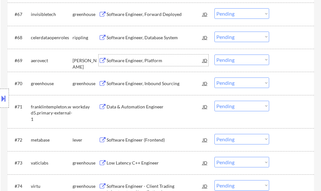
click at [131, 64] on div "Software Engineer, Platform" at bounding box center [155, 59] width 96 height 11
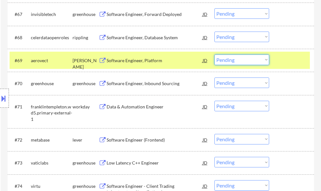
click at [248, 62] on select "Choose an option... Pending Applied Excluded (Questions) Excluded (Expired) Exc…" at bounding box center [242, 59] width 55 height 11
click at [215, 54] on select "Choose an option... Pending Applied Excluded (Questions) Excluded (Expired) Exc…" at bounding box center [242, 59] width 55 height 11
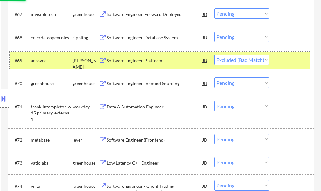
click at [289, 56] on div at bounding box center [293, 59] width 28 height 11
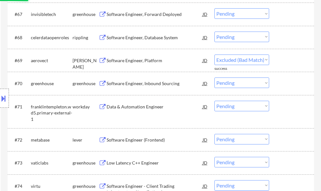
select select ""pending""
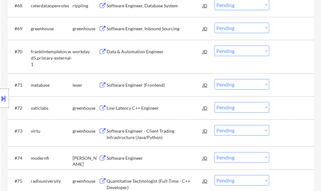
scroll to position [1964, 0]
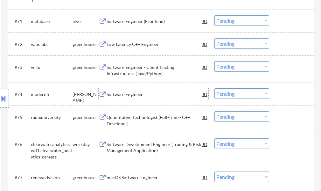
click at [133, 96] on div "Software Engineer" at bounding box center [155, 94] width 96 height 6
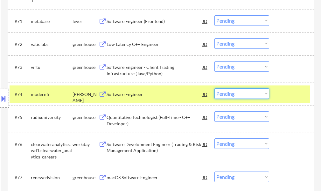
click at [241, 96] on select "Choose an option... Pending Applied Excluded (Questions) Excluded (Expired) Exc…" at bounding box center [242, 93] width 55 height 11
click at [215, 88] on select "Choose an option... Pending Applied Excluded (Questions) Excluded (Expired) Exc…" at bounding box center [242, 93] width 55 height 11
click at [300, 92] on div at bounding box center [293, 93] width 28 height 11
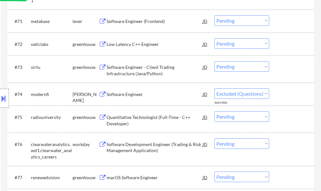
select select ""pending""
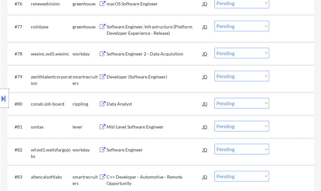
scroll to position [2155, 0]
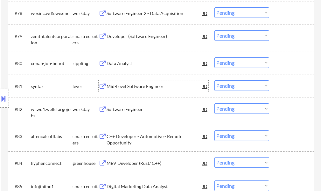
click at [151, 86] on div "Mid-Level Software Engineer" at bounding box center [155, 86] width 96 height 6
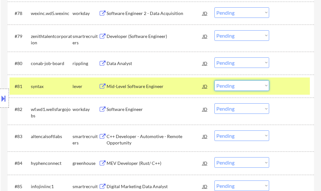
click at [234, 87] on select "Choose an option... Pending Applied Excluded (Questions) Excluded (Expired) Exc…" at bounding box center [242, 85] width 55 height 11
click at [215, 80] on select "Choose an option... Pending Applied Excluded (Questions) Excluded (Expired) Exc…" at bounding box center [242, 85] width 55 height 11
click at [289, 87] on div at bounding box center [293, 85] width 28 height 11
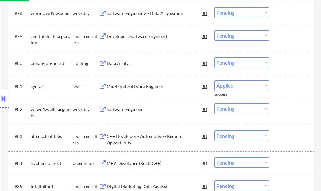
select select ""pending""
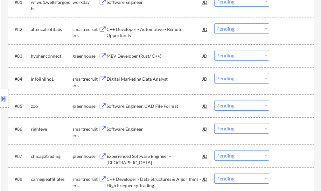
scroll to position [2250, 0]
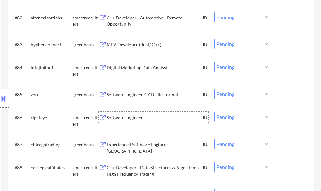
click at [127, 120] on div "Software Engineer" at bounding box center [155, 117] width 96 height 6
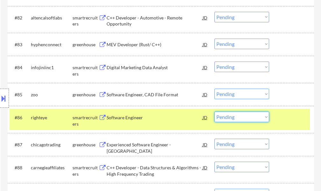
click at [234, 115] on select "Choose an option... Pending Applied Excluded (Questions) Excluded (Expired) Exc…" at bounding box center [242, 117] width 55 height 11
click at [215, 112] on select "Choose an option... Pending Applied Excluded (Questions) Excluded (Expired) Exc…" at bounding box center [242, 117] width 55 height 11
click at [292, 119] on div at bounding box center [293, 117] width 28 height 11
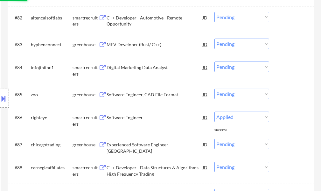
select select ""pending""
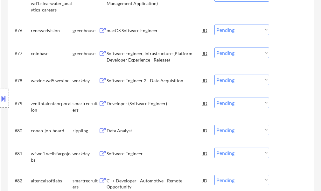
scroll to position [2103, 0]
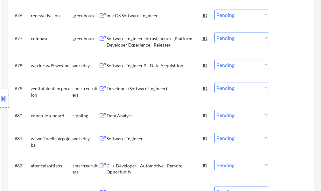
click at [136, 94] on div "Developer (Software Engineer)" at bounding box center [155, 88] width 96 height 11
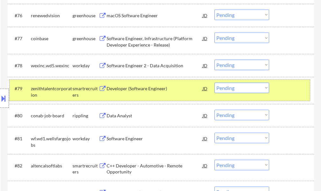
click at [281, 89] on div at bounding box center [293, 88] width 28 height 11
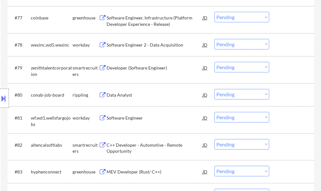
scroll to position [2135, 0]
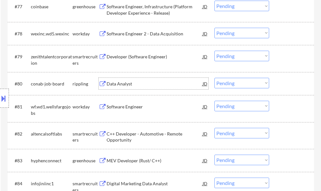
click at [127, 83] on div "Data Analyst" at bounding box center [155, 84] width 96 height 6
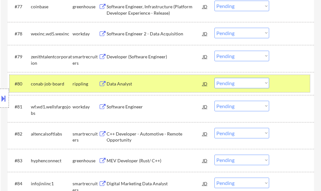
click at [291, 85] on div at bounding box center [293, 83] width 28 height 11
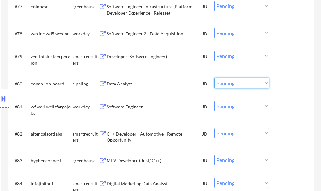
click at [249, 83] on select "Choose an option... Pending Applied Excluded (Questions) Excluded (Expired) Exc…" at bounding box center [242, 83] width 55 height 11
click at [215, 78] on select "Choose an option... Pending Applied Excluded (Questions) Excluded (Expired) Exc…" at bounding box center [242, 83] width 55 height 11
click at [279, 86] on div at bounding box center [293, 83] width 28 height 11
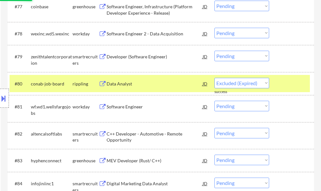
select select ""pending""
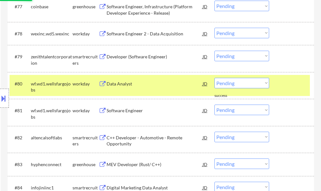
click at [279, 86] on div at bounding box center [293, 83] width 28 height 11
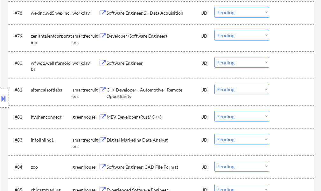
scroll to position [2166, 0]
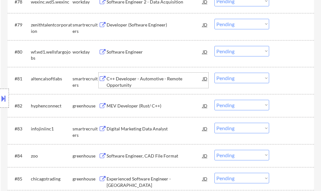
click at [128, 81] on div "C++ Developer - Automotive - Remote Opportunity" at bounding box center [155, 82] width 96 height 12
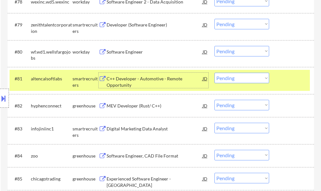
click at [228, 80] on select "Choose an option... Pending Applied Excluded (Questions) Excluded (Expired) Exc…" at bounding box center [242, 78] width 55 height 11
click at [215, 73] on select "Choose an option... Pending Applied Excluded (Questions) Excluded (Expired) Exc…" at bounding box center [242, 78] width 55 height 11
click at [279, 82] on div at bounding box center [293, 78] width 28 height 11
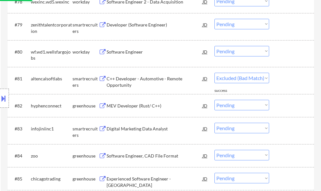
select select ""pending""
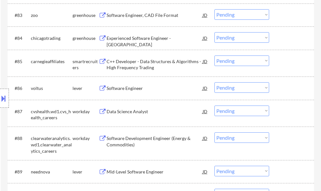
scroll to position [2294, 0]
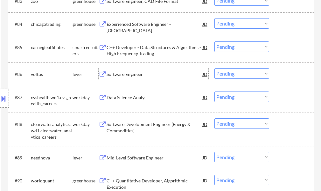
click at [126, 72] on div "Software Engineer" at bounding box center [155, 74] width 96 height 6
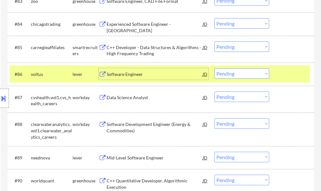
click at [296, 74] on div at bounding box center [293, 73] width 28 height 11
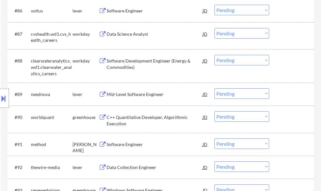
scroll to position [2358, 0]
click at [144, 94] on div "Mid-Level Software Engineer" at bounding box center [155, 94] width 96 height 6
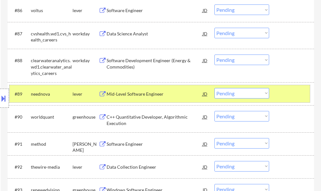
click at [291, 90] on div at bounding box center [293, 93] width 28 height 11
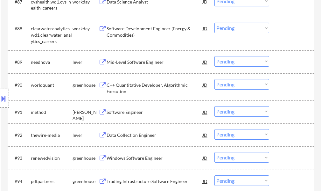
scroll to position [2421, 0]
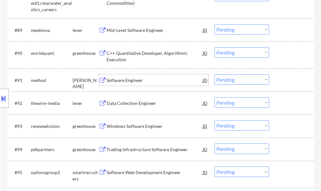
click at [122, 82] on div "Software Engineer" at bounding box center [155, 80] width 96 height 6
